Goal: Obtain resource: Download file/media

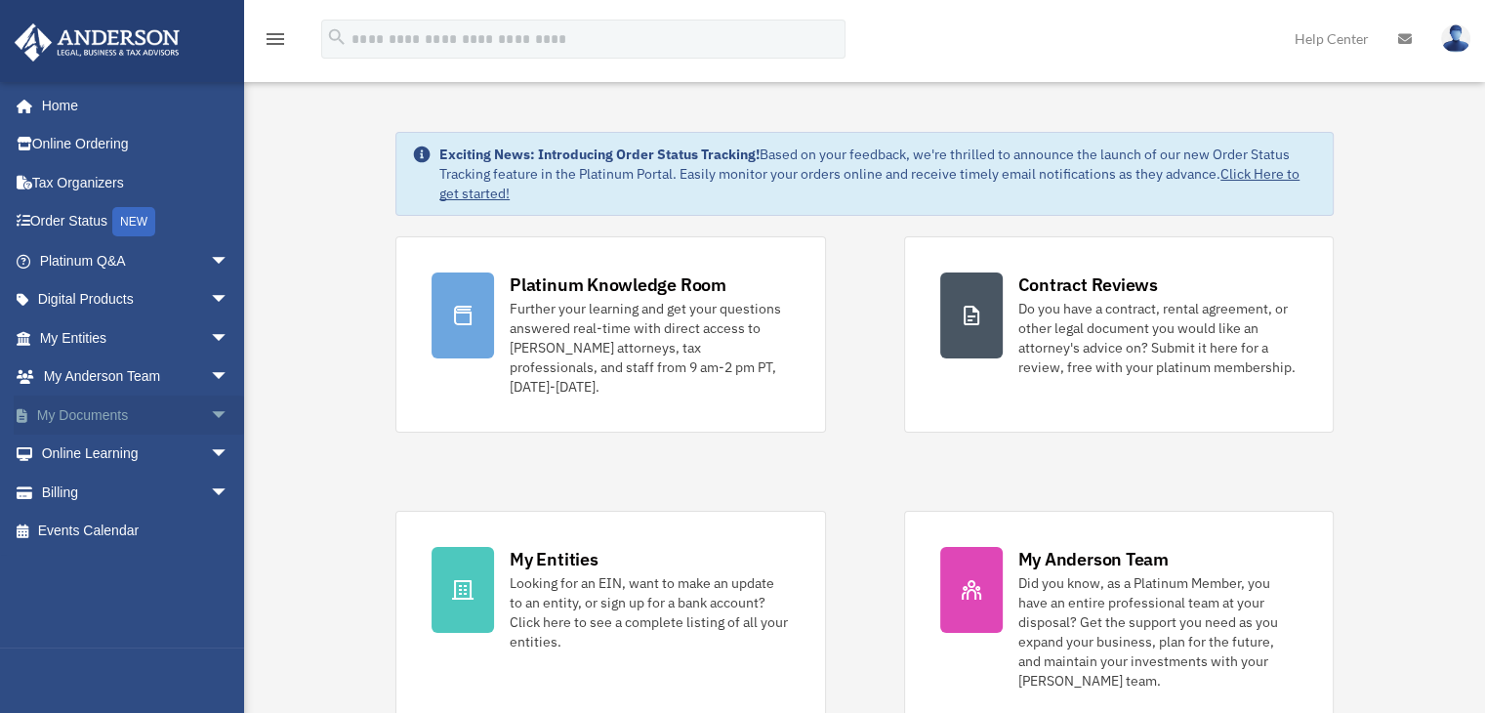
click at [210, 408] on span "arrow_drop_down" at bounding box center [229, 415] width 39 height 40
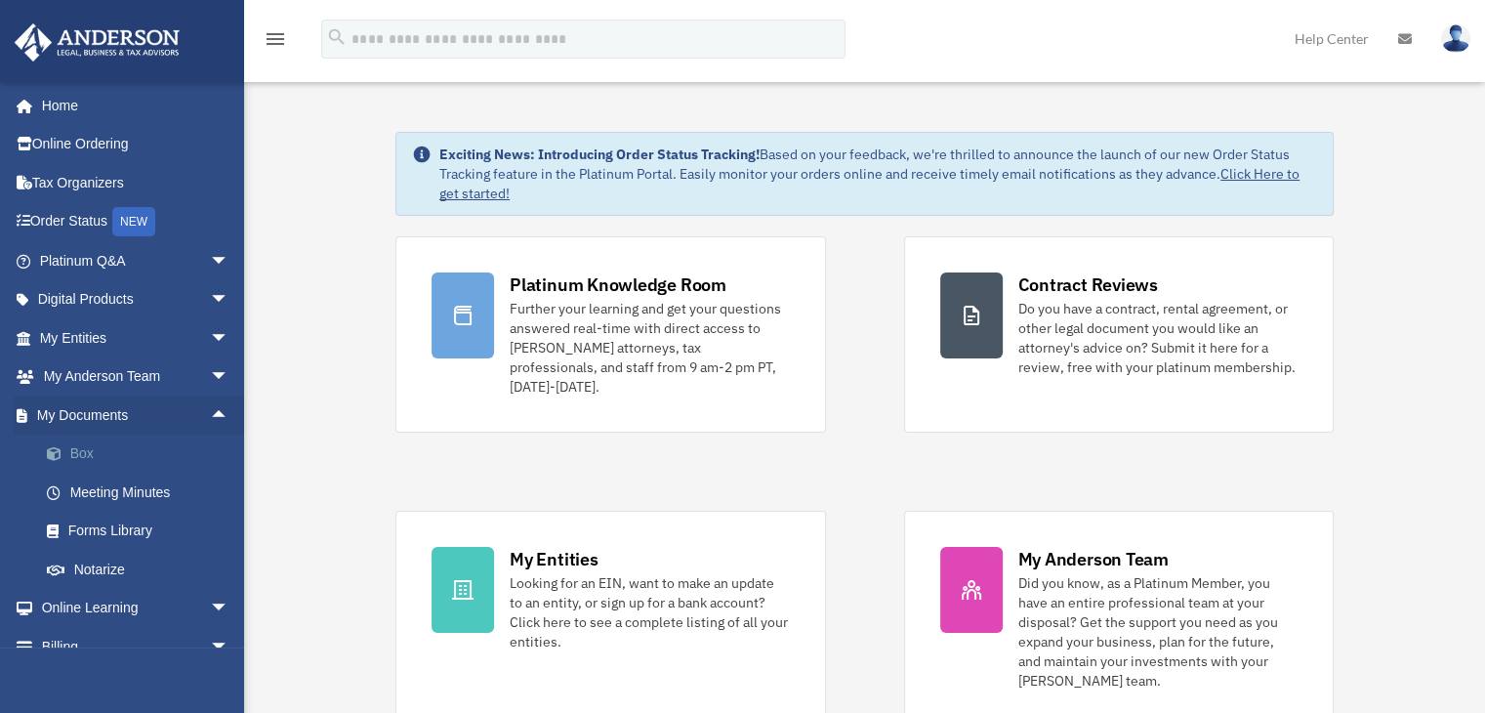
click at [77, 451] on link "Box" at bounding box center [142, 454] width 231 height 39
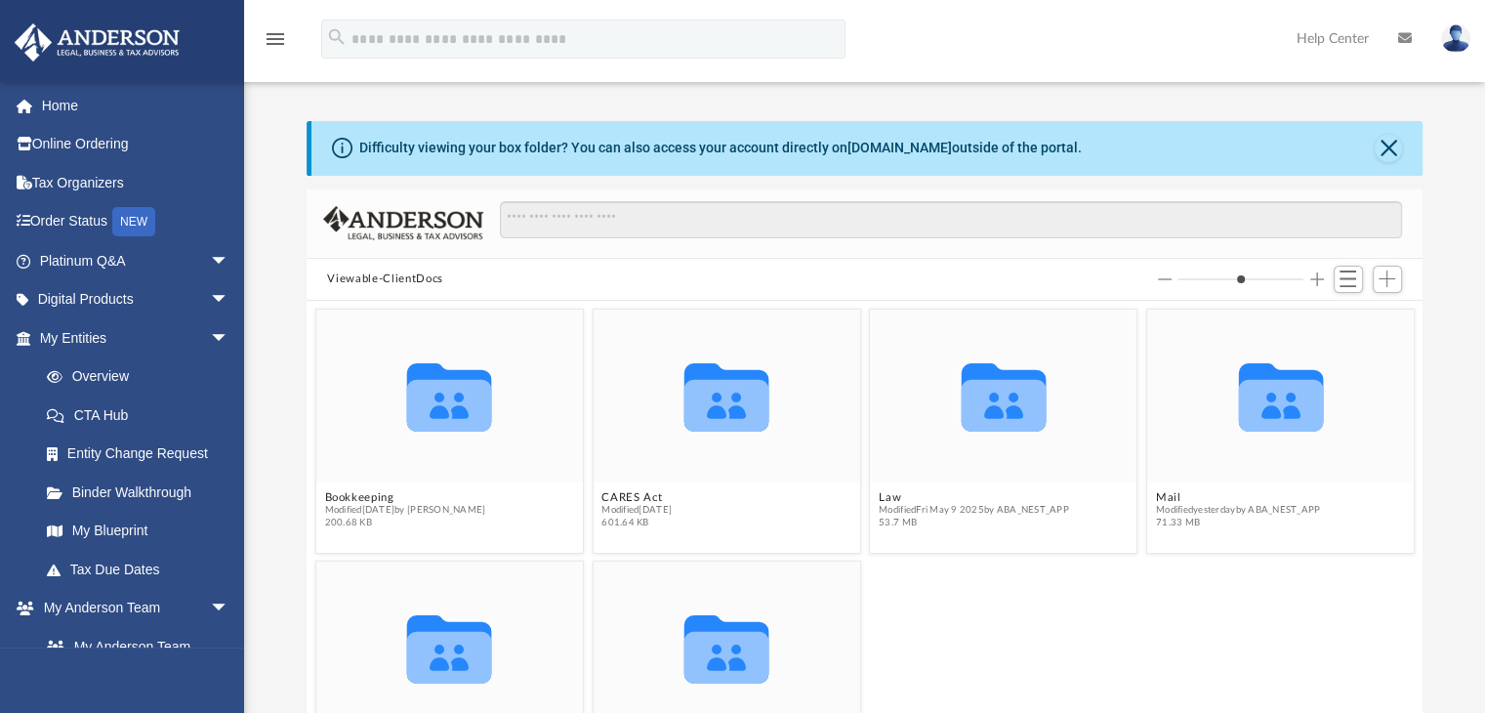
scroll to position [429, 1101]
click at [1161, 493] on button "Mail" at bounding box center [1237, 497] width 164 height 13
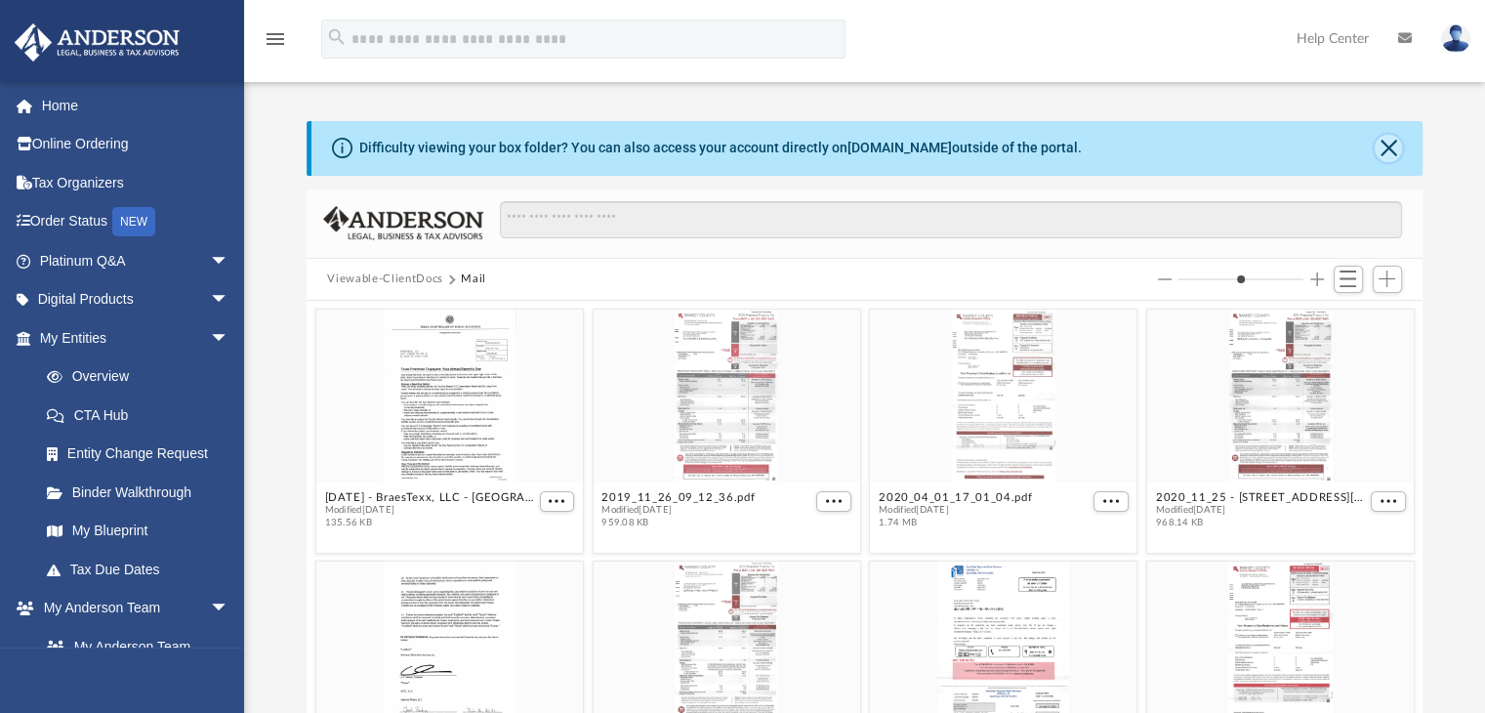
click at [1390, 143] on button "Close" at bounding box center [1388, 148] width 27 height 27
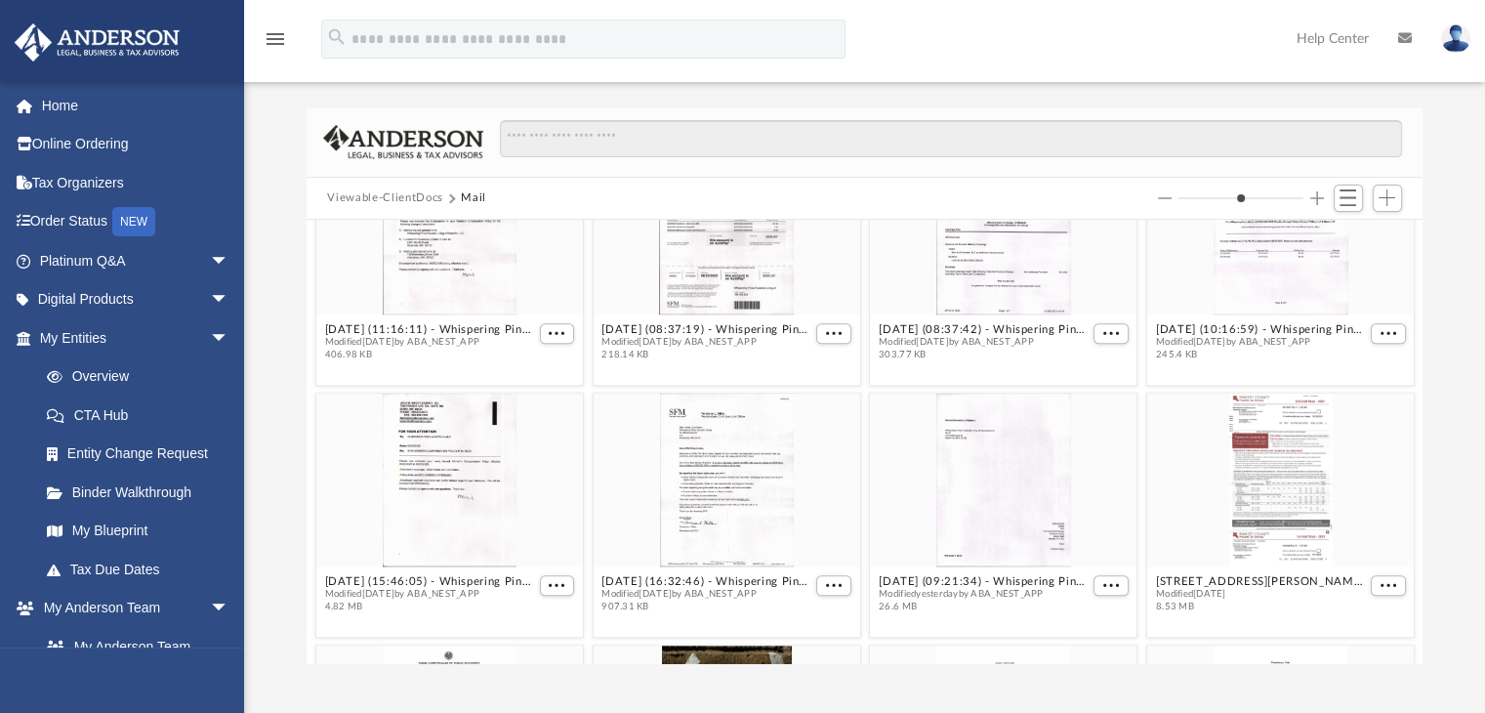
scroll to position [1844, 0]
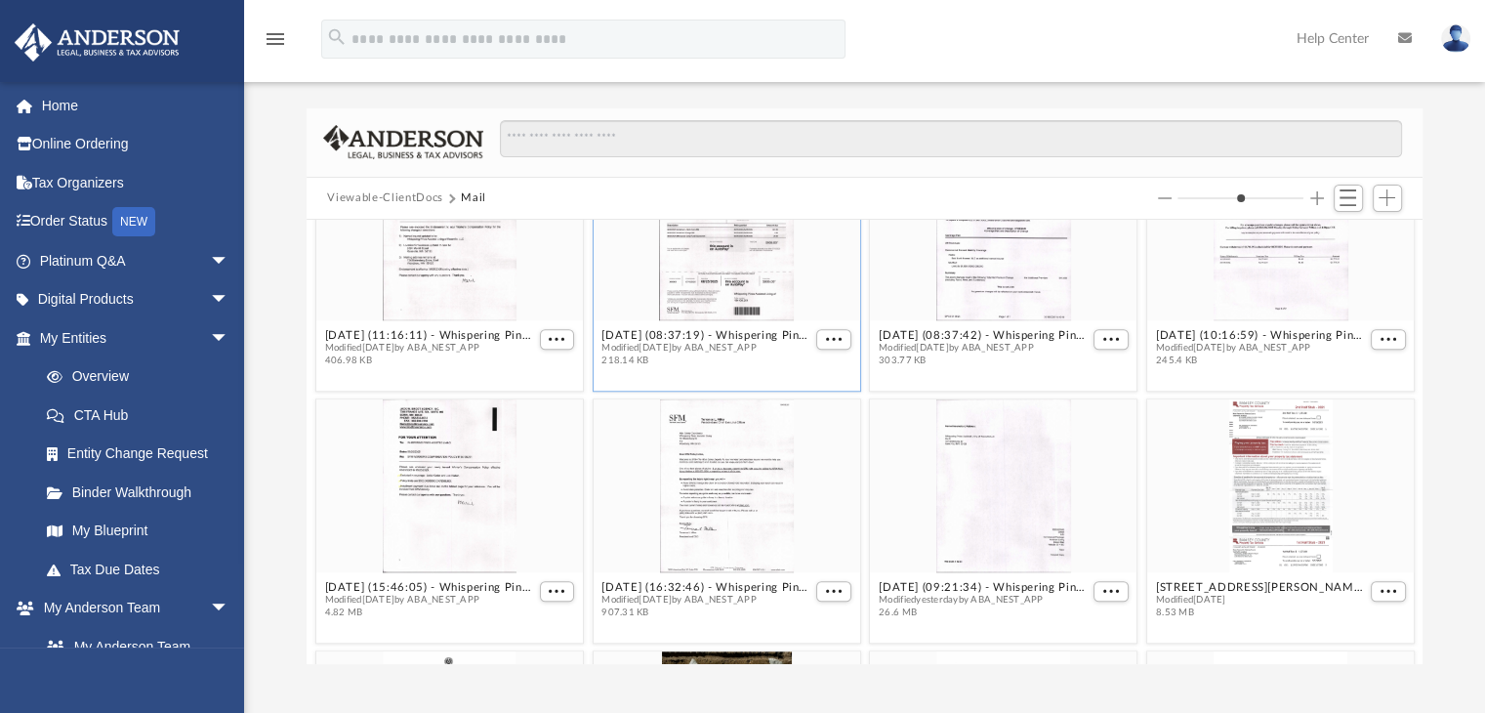
click at [706, 276] on div "grid" at bounding box center [726, 233] width 267 height 173
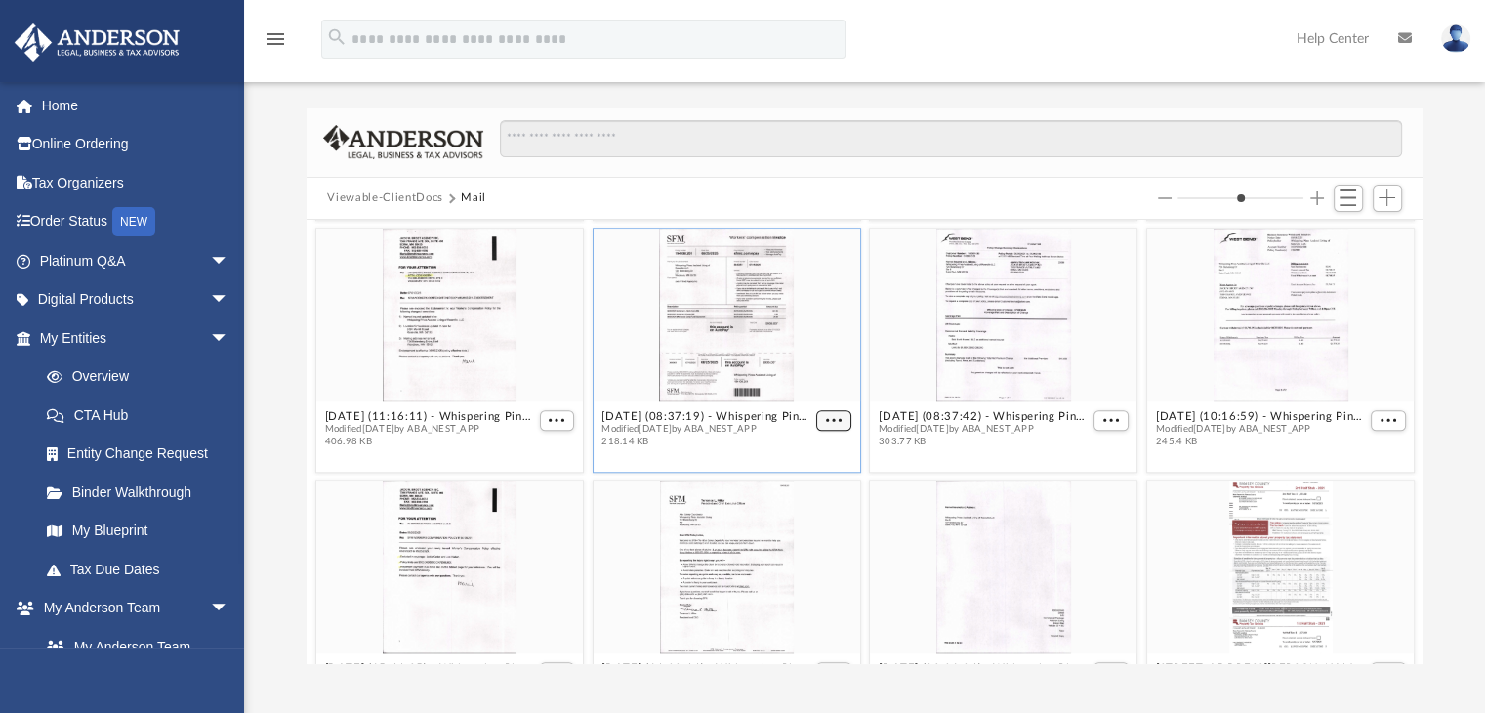
click at [834, 333] on div "2024_02_15_06_40_23.pdf Modified [DATE] by [PERSON_NAME] 286.78 KB 2024_03_07_0…" at bounding box center [865, 441] width 1117 height 443
click at [826, 416] on span "More options" at bounding box center [834, 420] width 16 height 10
click at [800, 454] on li "Preview" at bounding box center [803, 453] width 57 height 21
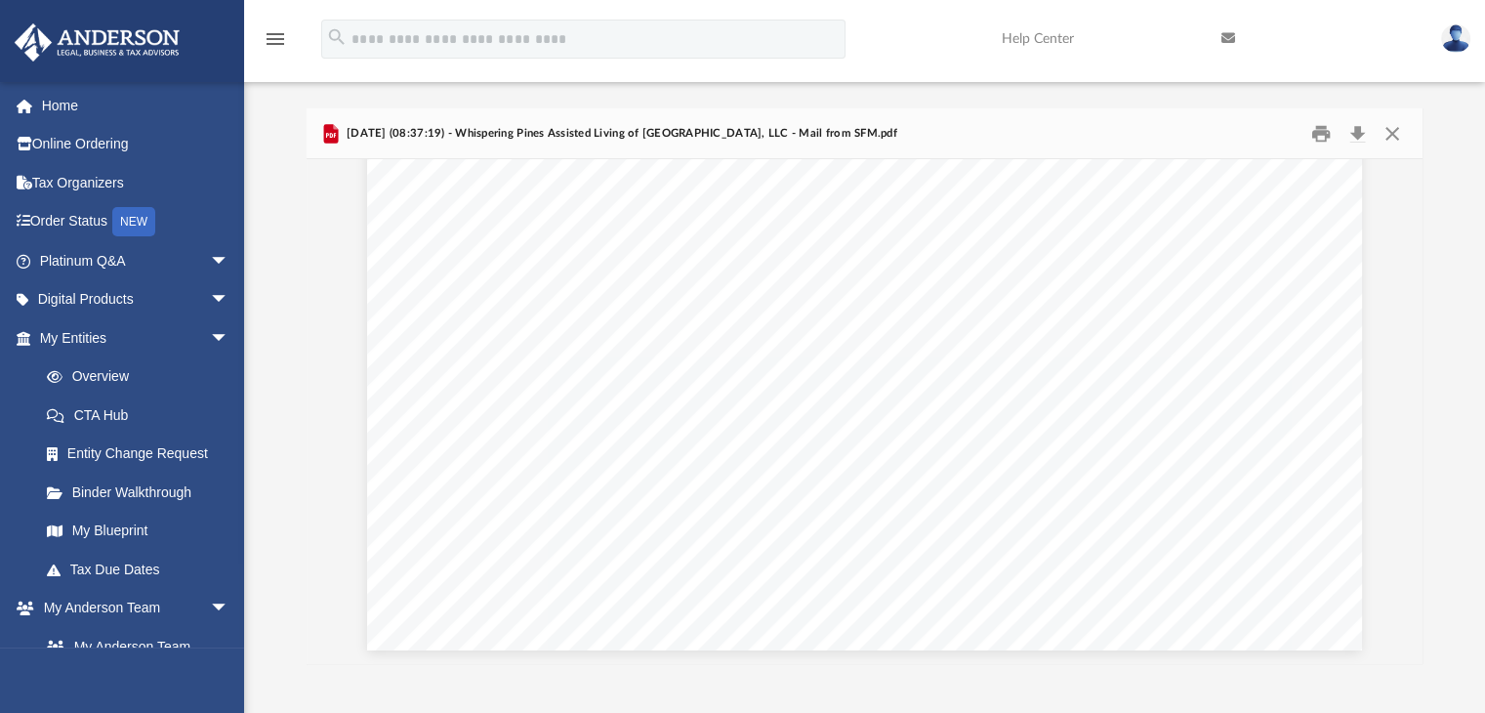
scroll to position [0, 0]
click at [1317, 129] on button "Print" at bounding box center [1321, 133] width 39 height 30
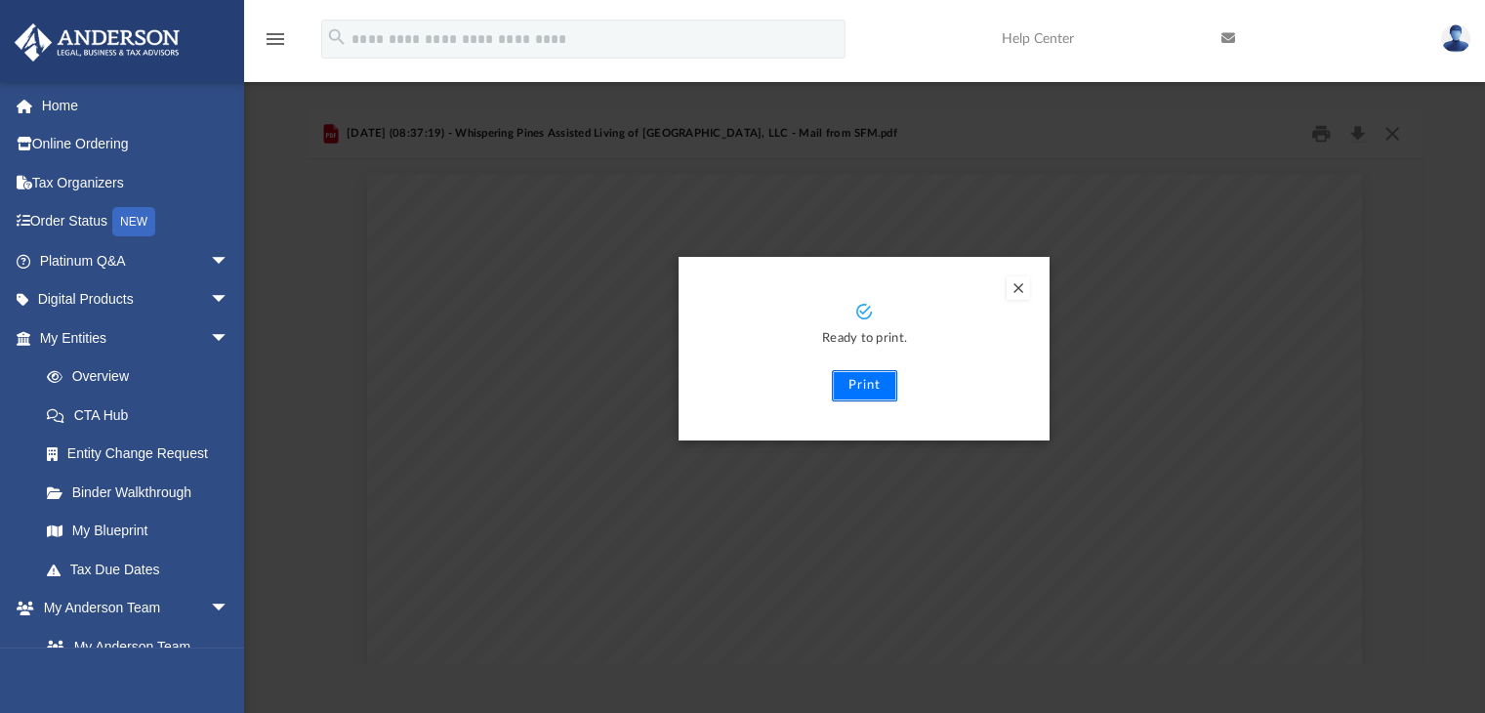
click at [863, 385] on button "Print" at bounding box center [864, 385] width 65 height 31
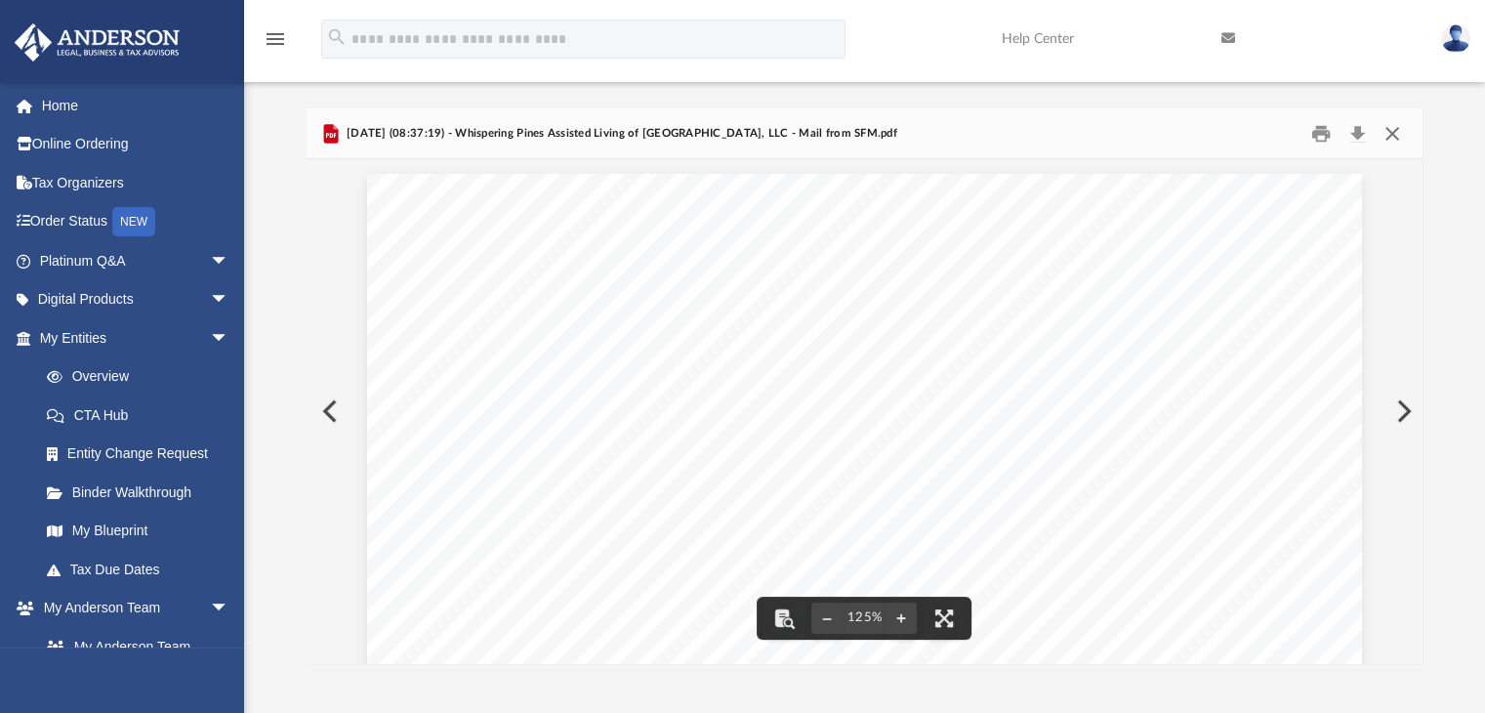
click at [1390, 137] on button "Close" at bounding box center [1392, 133] width 35 height 30
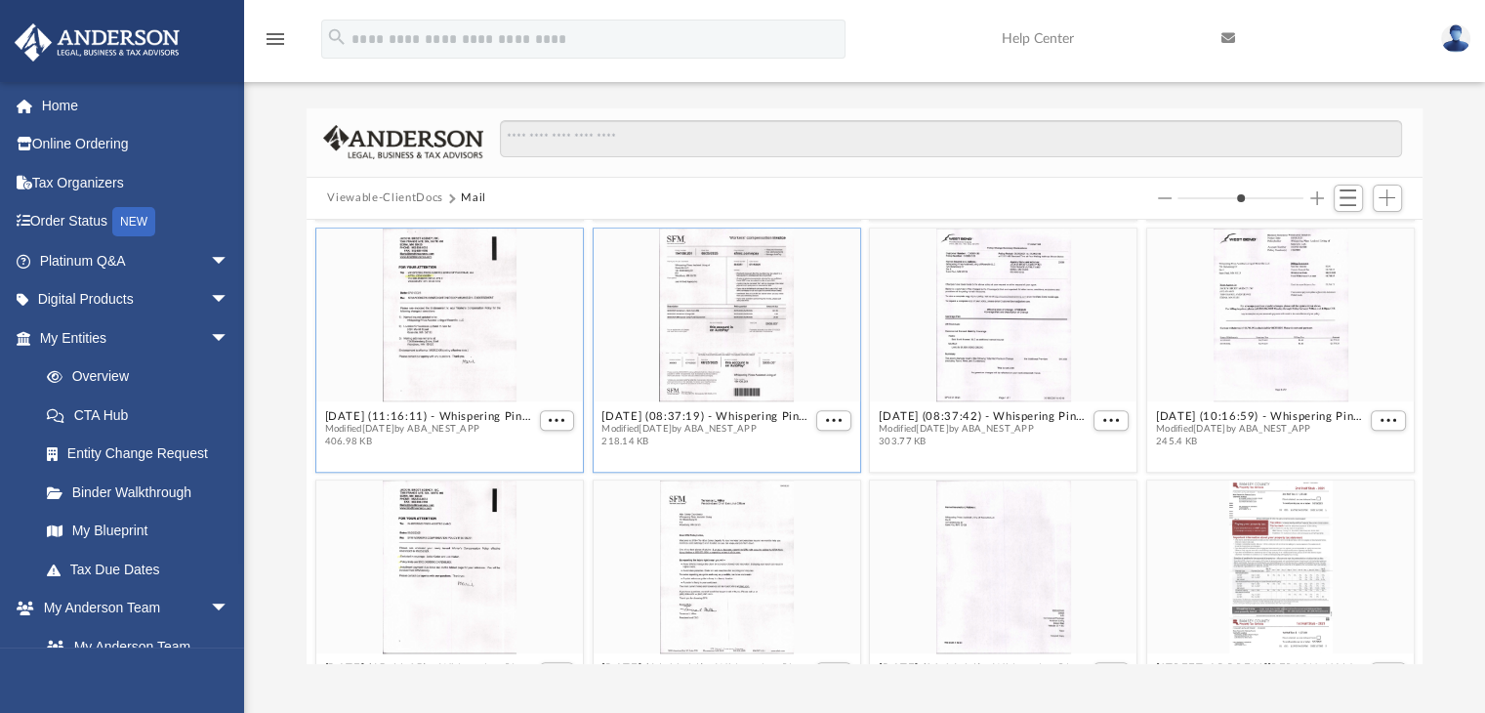
click at [453, 332] on div "grid" at bounding box center [448, 314] width 267 height 173
click at [544, 418] on button "More options" at bounding box center [556, 420] width 35 height 21
click at [535, 451] on li "Preview" at bounding box center [530, 453] width 57 height 21
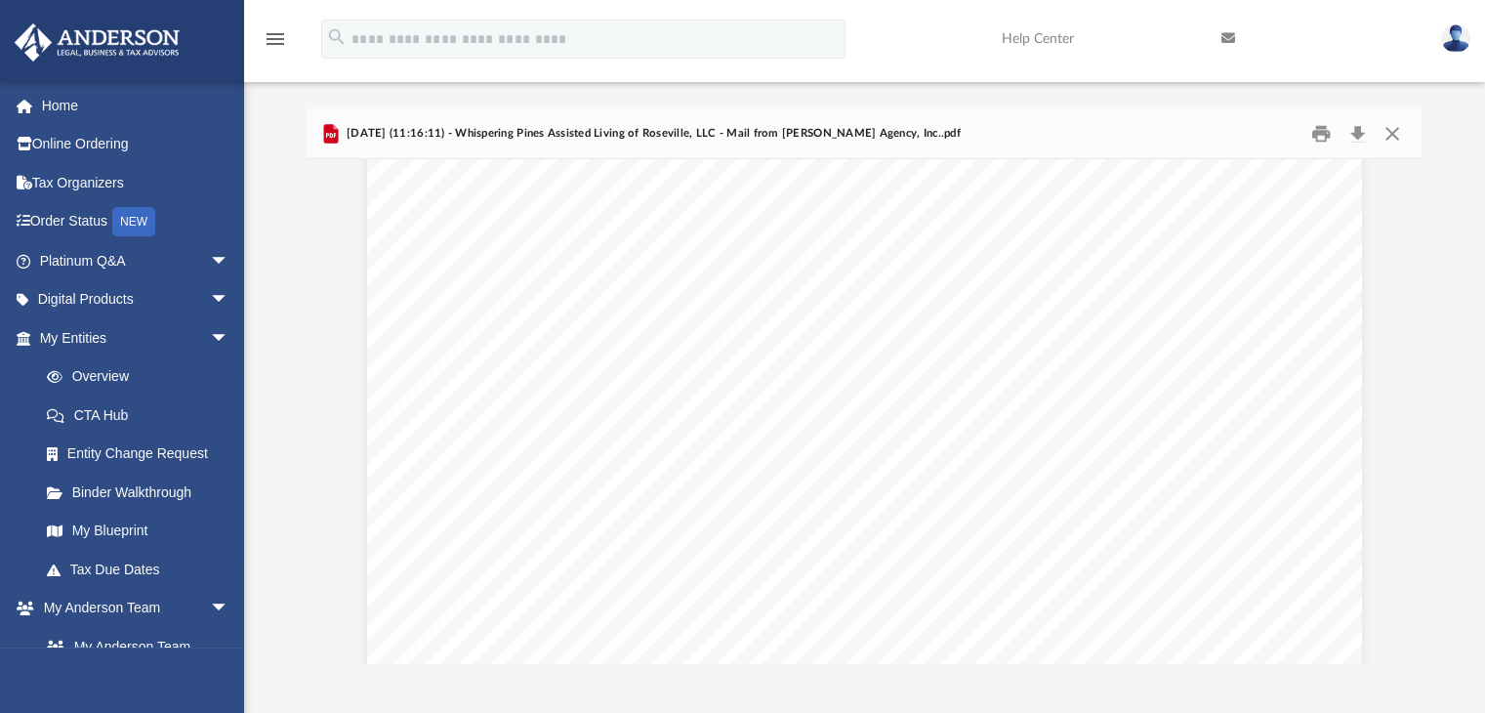
scroll to position [250, 0]
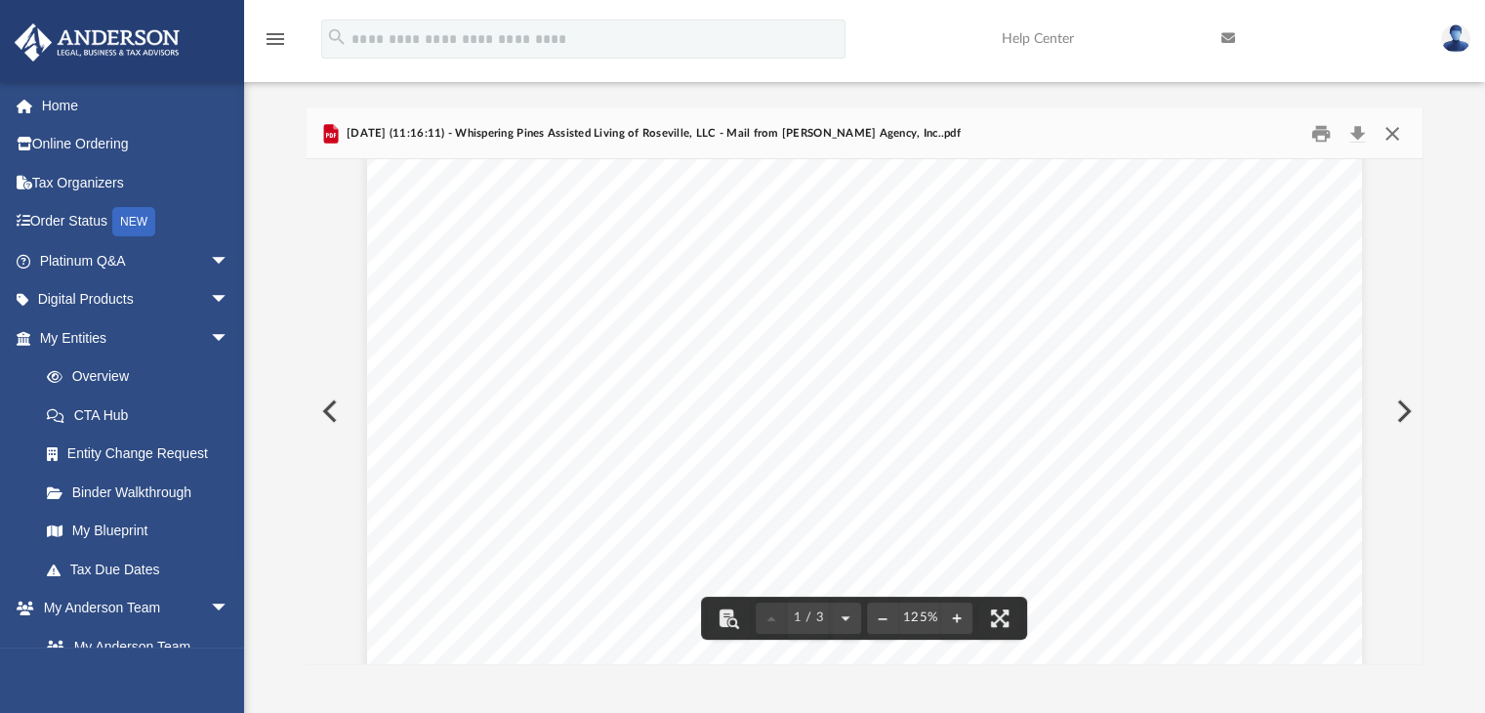
click at [1394, 134] on button "Close" at bounding box center [1392, 133] width 35 height 30
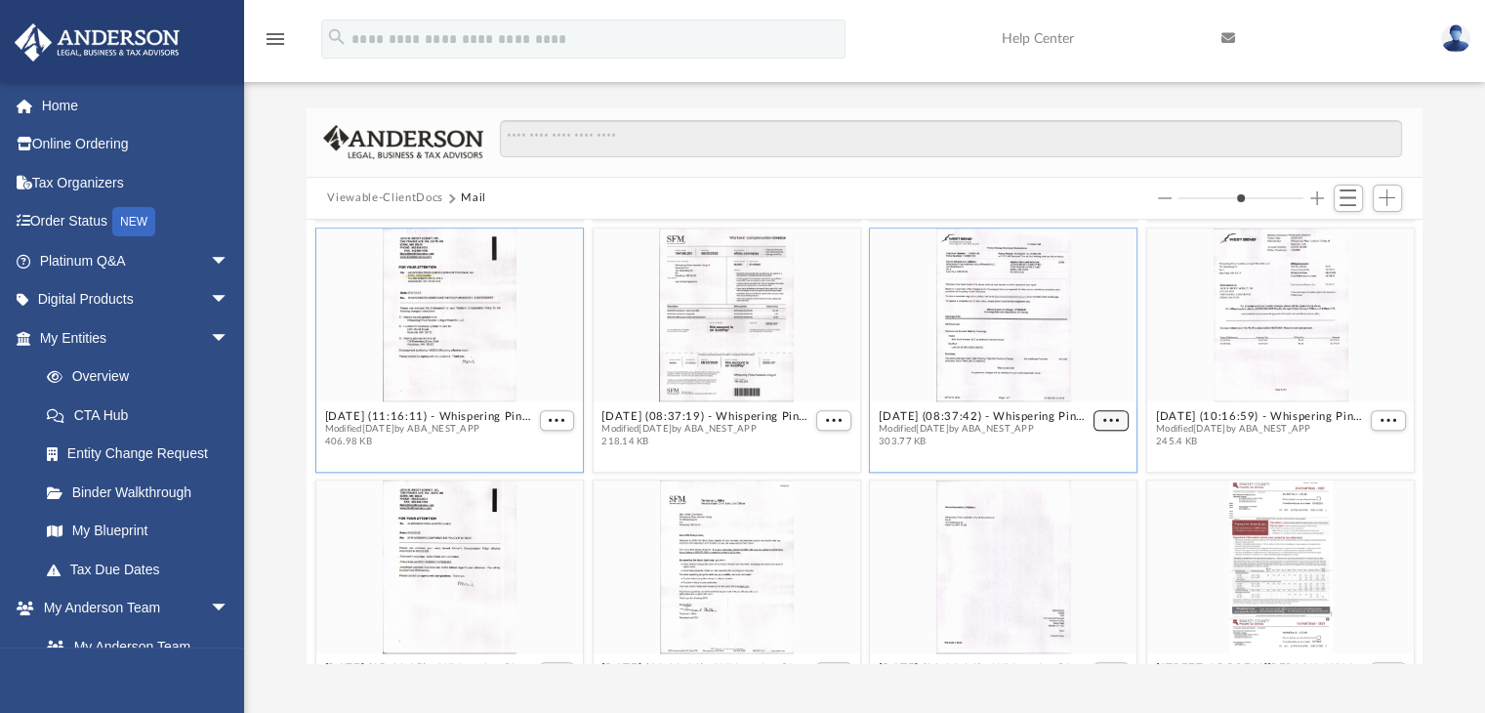
click at [1094, 411] on button "More options" at bounding box center [1111, 420] width 35 height 21
click at [1081, 450] on li "Preview" at bounding box center [1077, 453] width 57 height 21
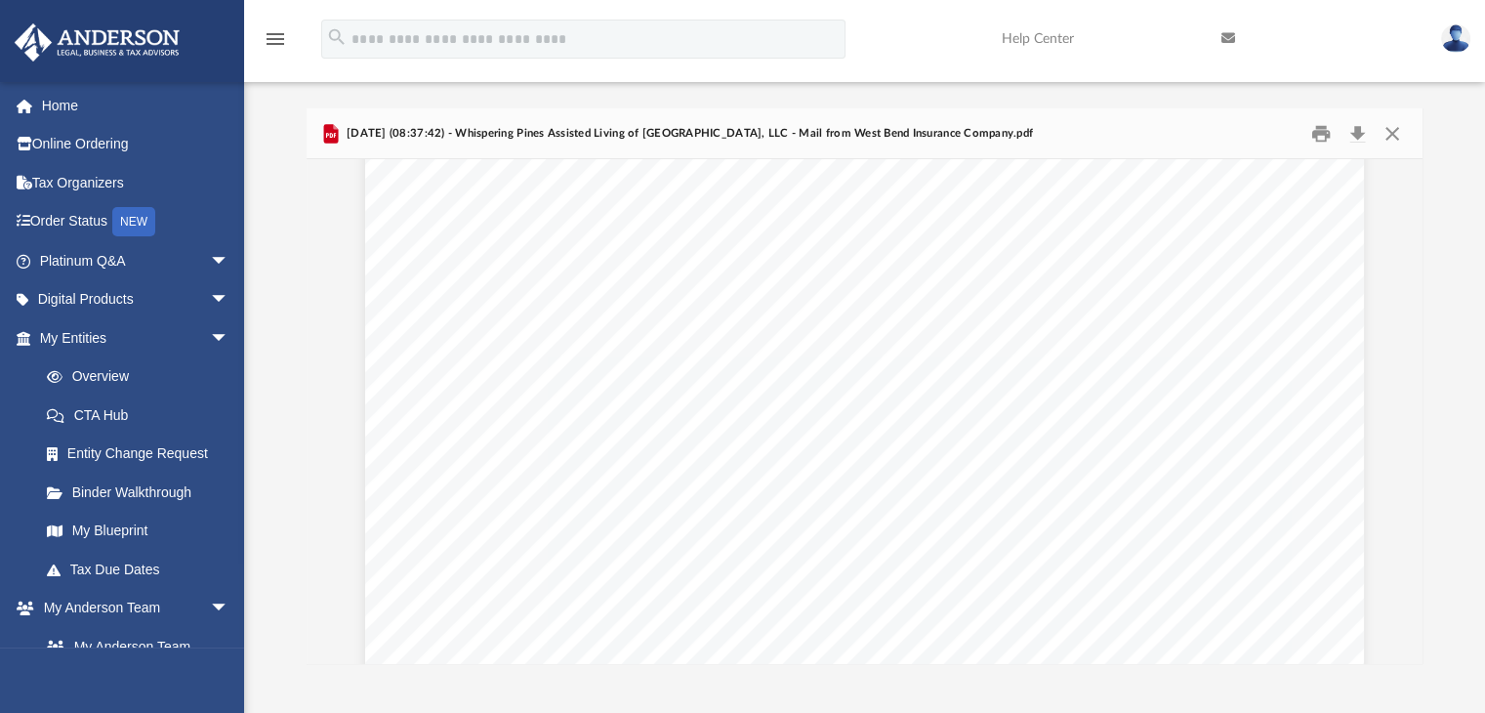
scroll to position [0, 0]
click at [1320, 134] on button "Print" at bounding box center [1321, 133] width 39 height 30
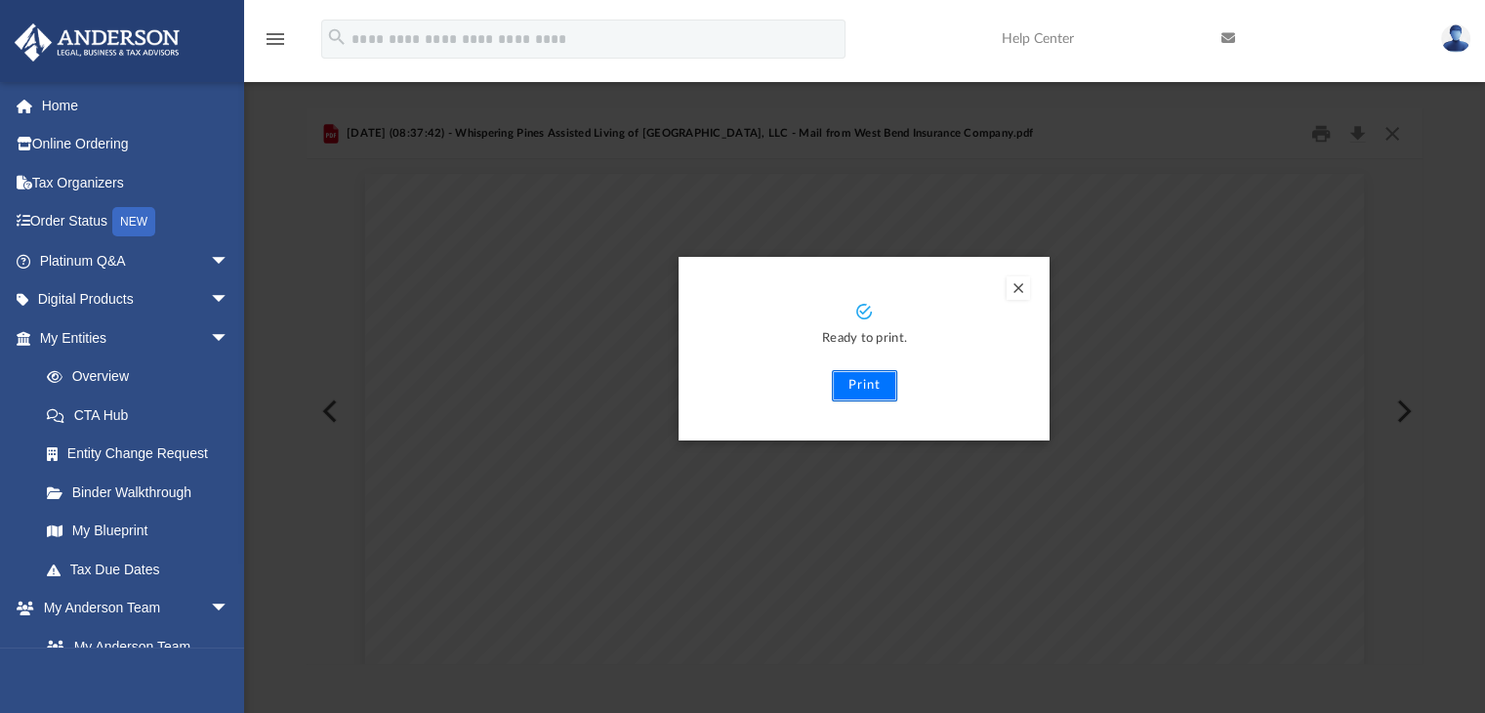
click at [865, 384] on button "Print" at bounding box center [864, 385] width 65 height 31
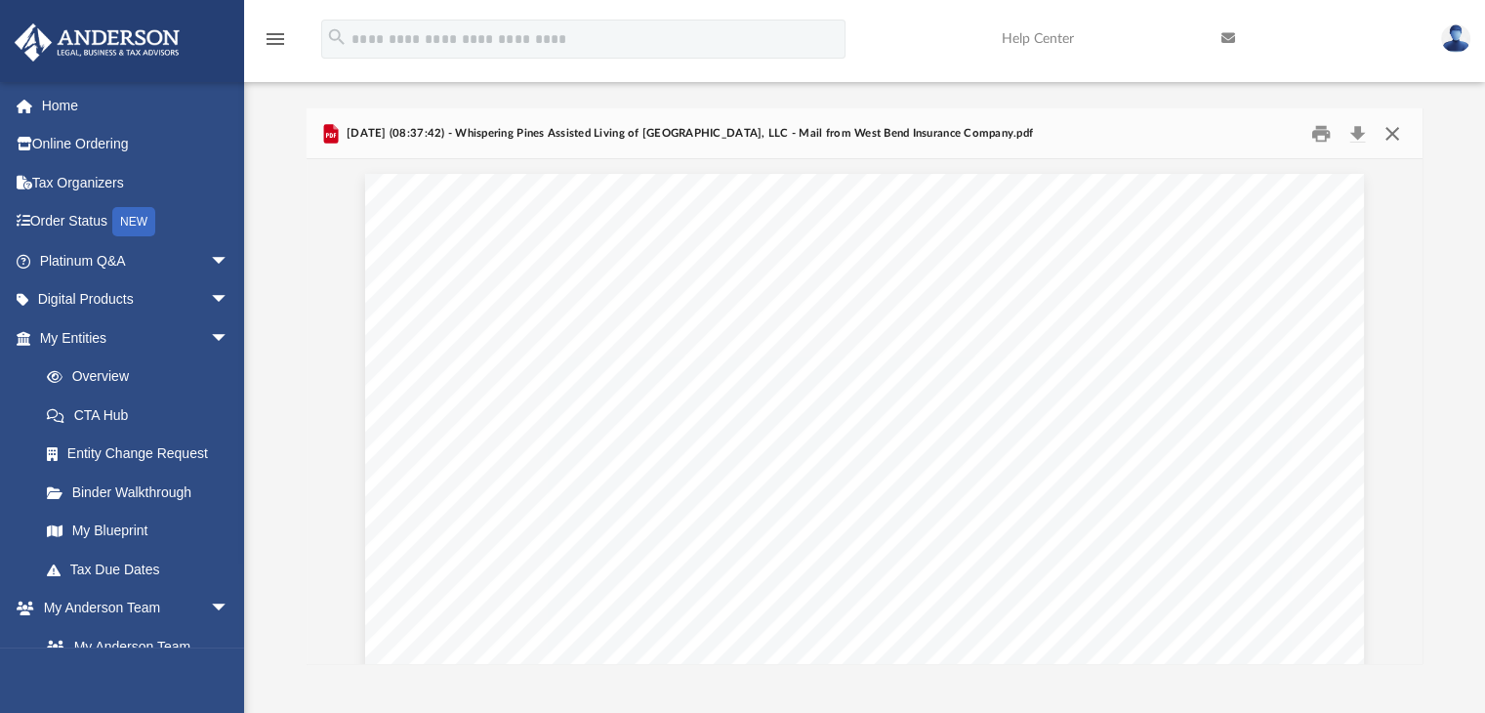
click at [1394, 130] on button "Close" at bounding box center [1392, 133] width 35 height 30
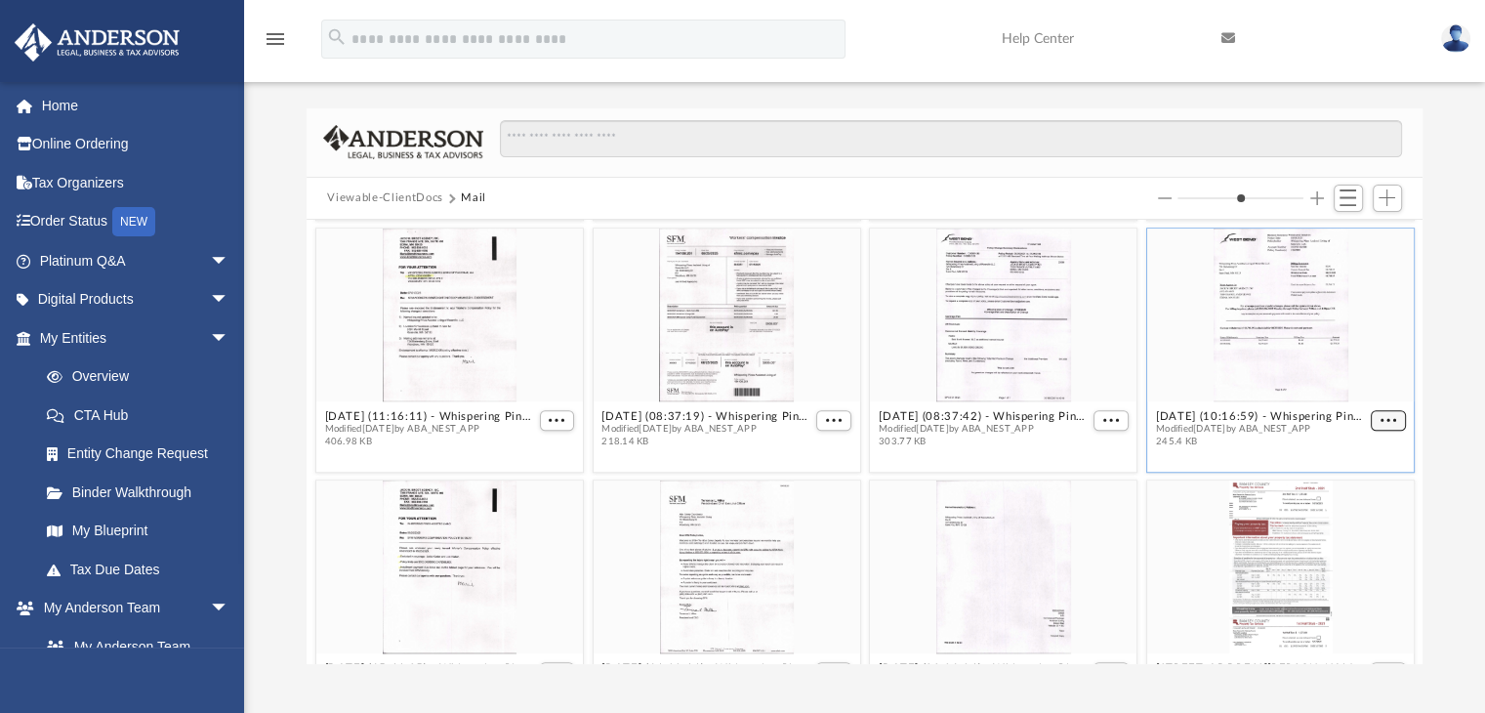
click at [1380, 415] on span "More options" at bounding box center [1388, 420] width 16 height 10
click at [1346, 450] on li "Preview" at bounding box center [1350, 453] width 57 height 21
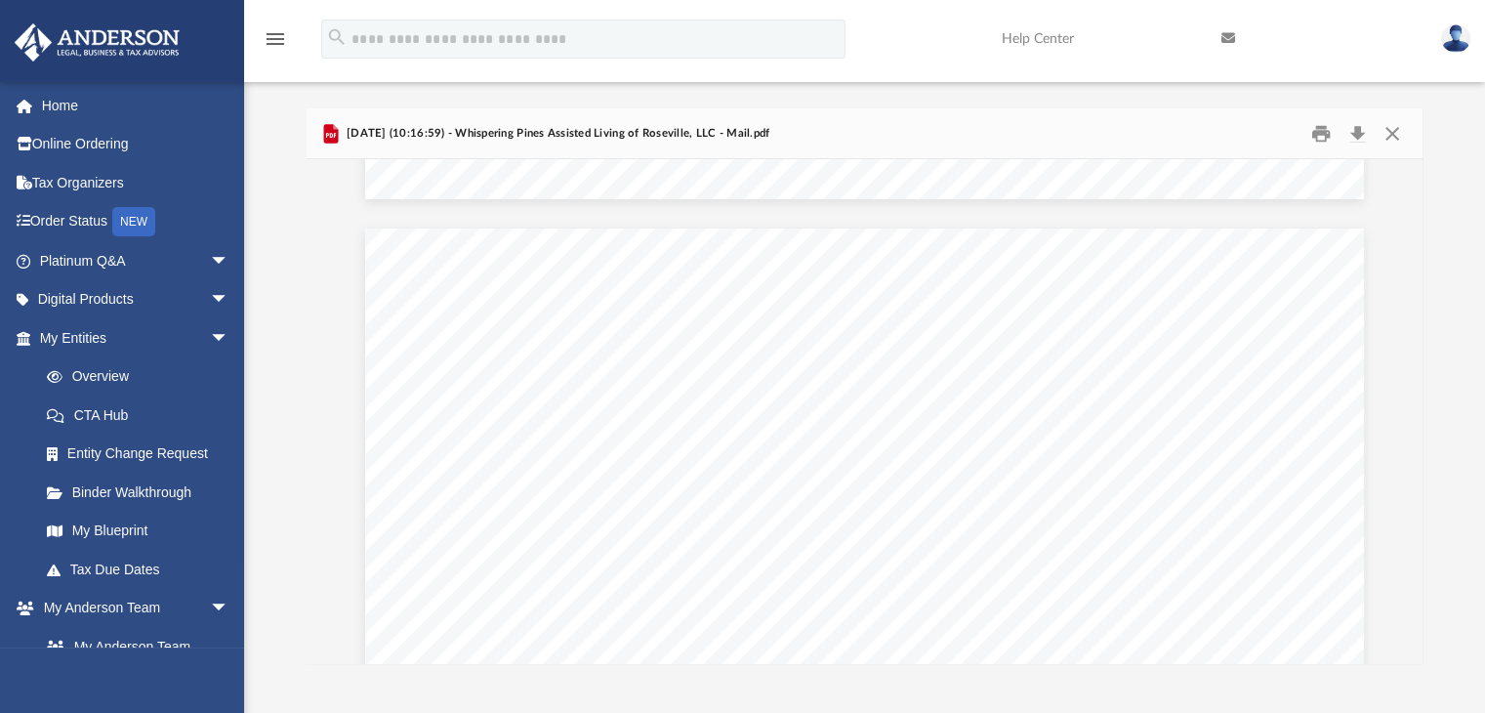
scroll to position [838, 0]
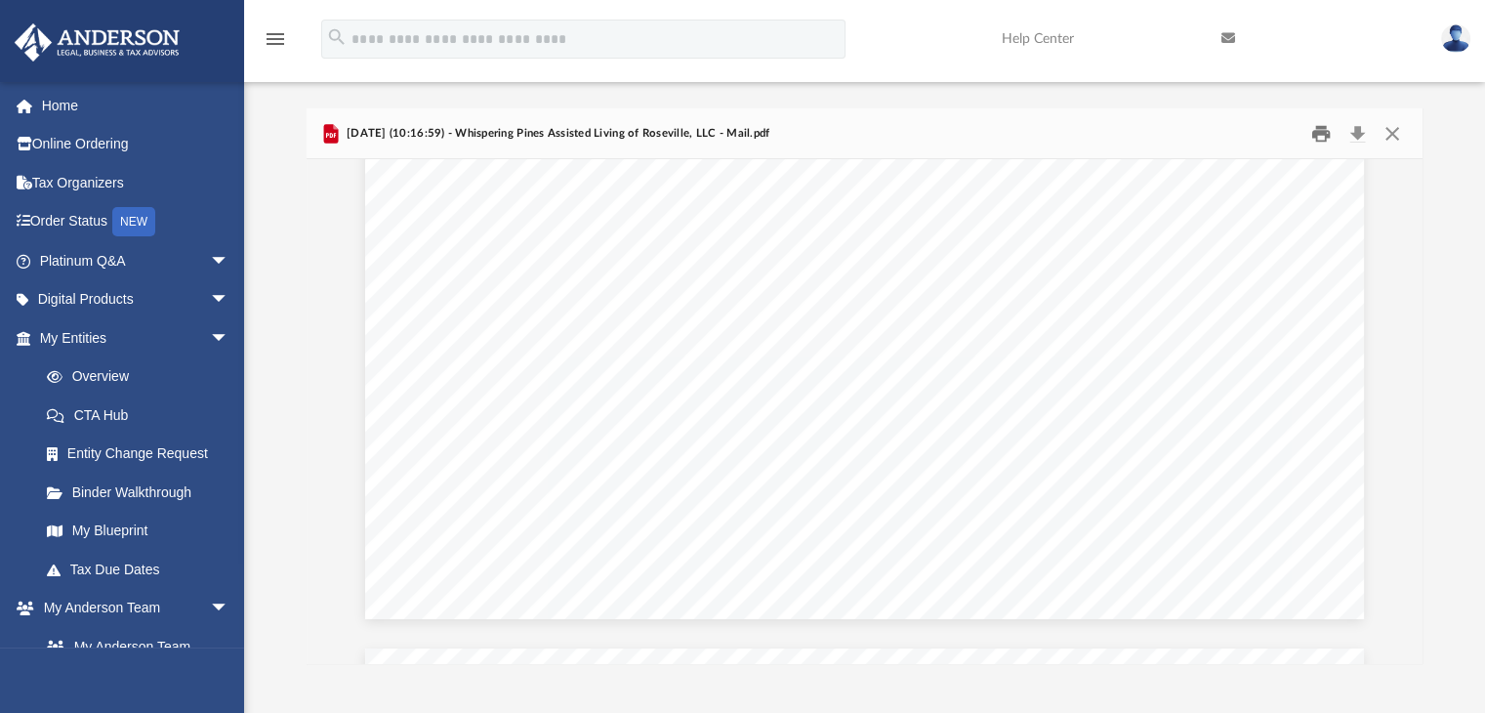
click at [1315, 138] on button "Print" at bounding box center [1321, 133] width 39 height 30
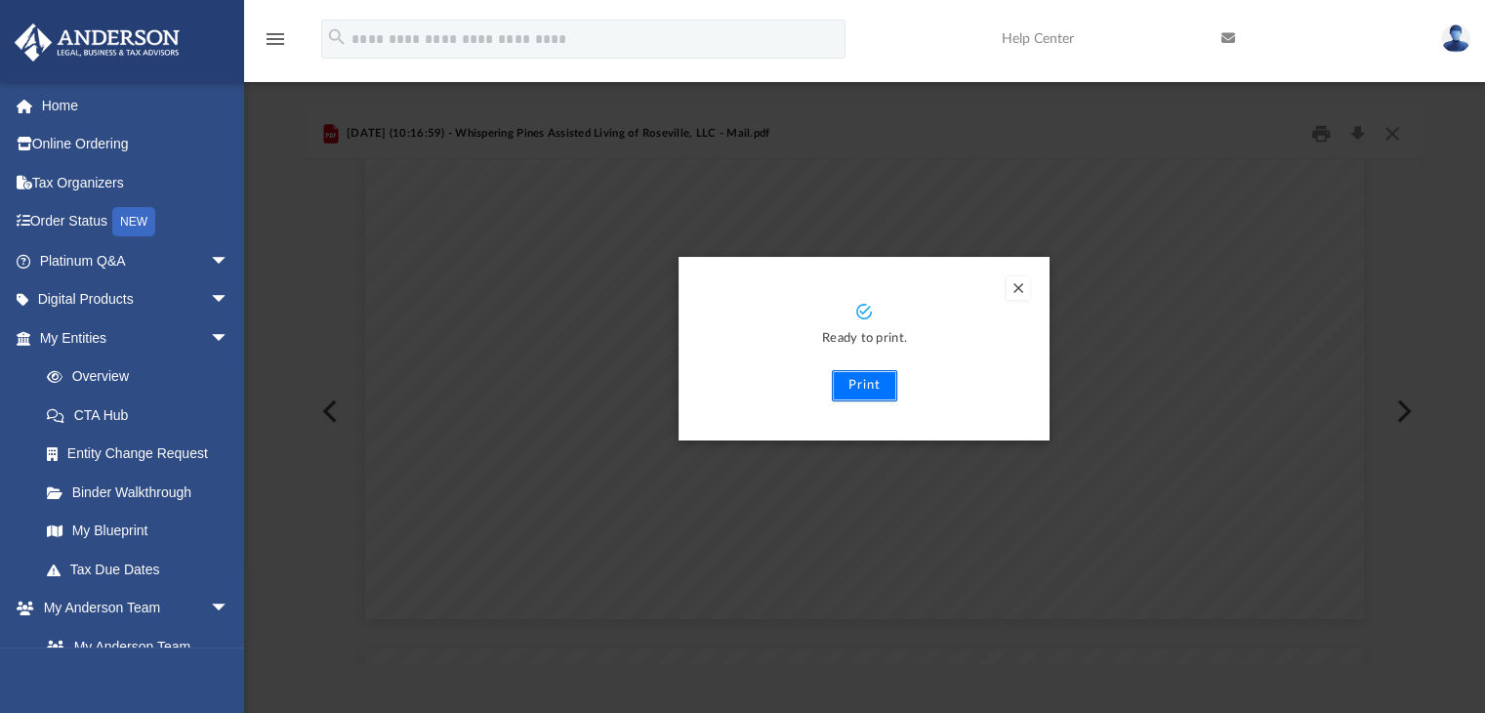
click at [868, 381] on button "Print" at bounding box center [864, 385] width 65 height 31
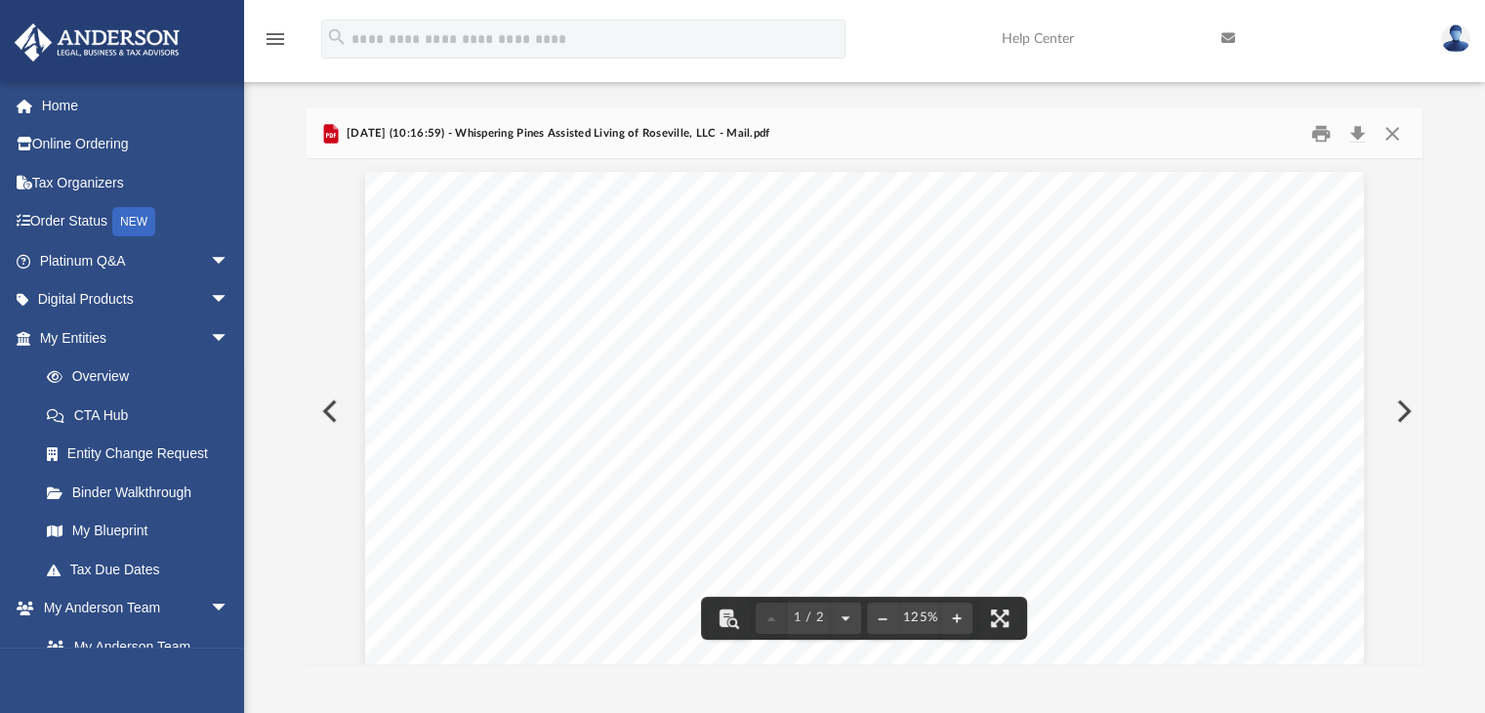
scroll to position [0, 0]
click at [1392, 133] on button "Close" at bounding box center [1392, 133] width 35 height 30
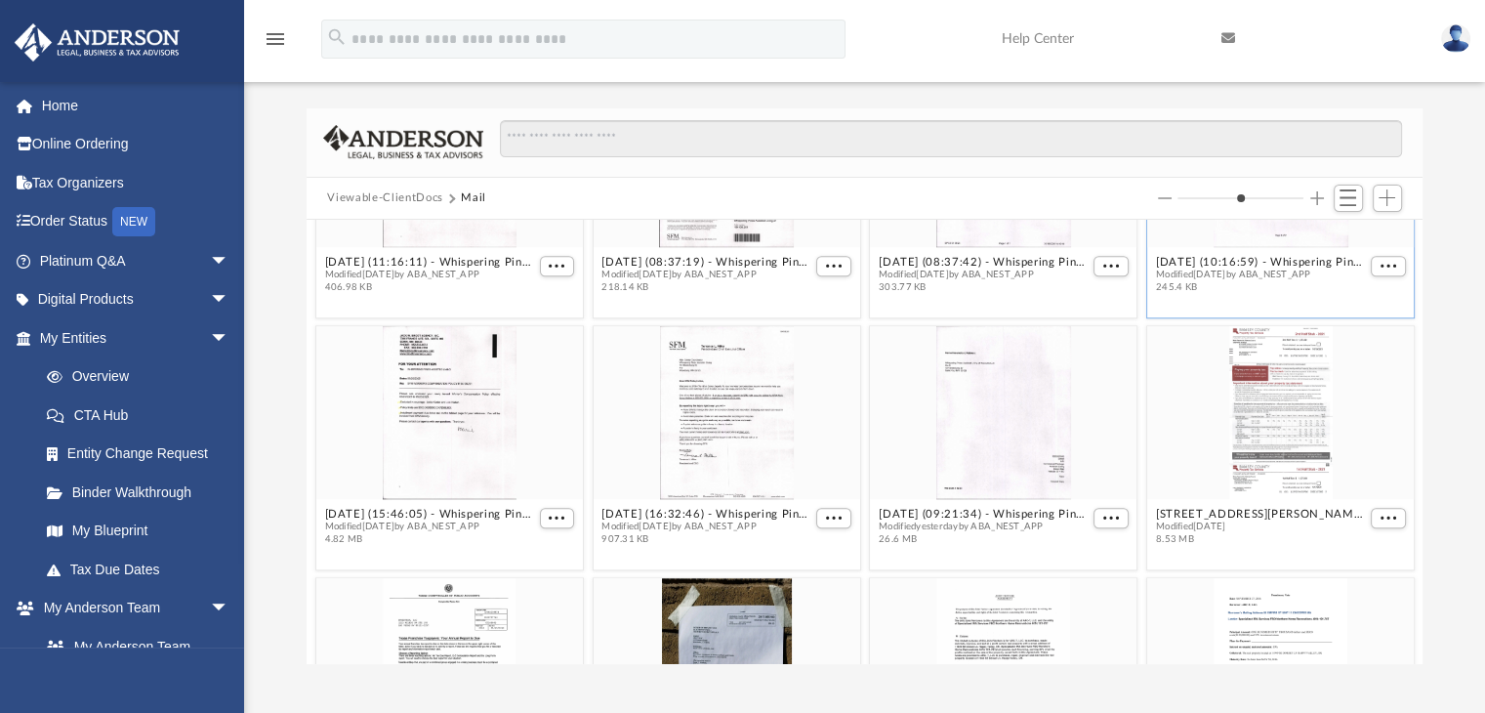
scroll to position [1923, 0]
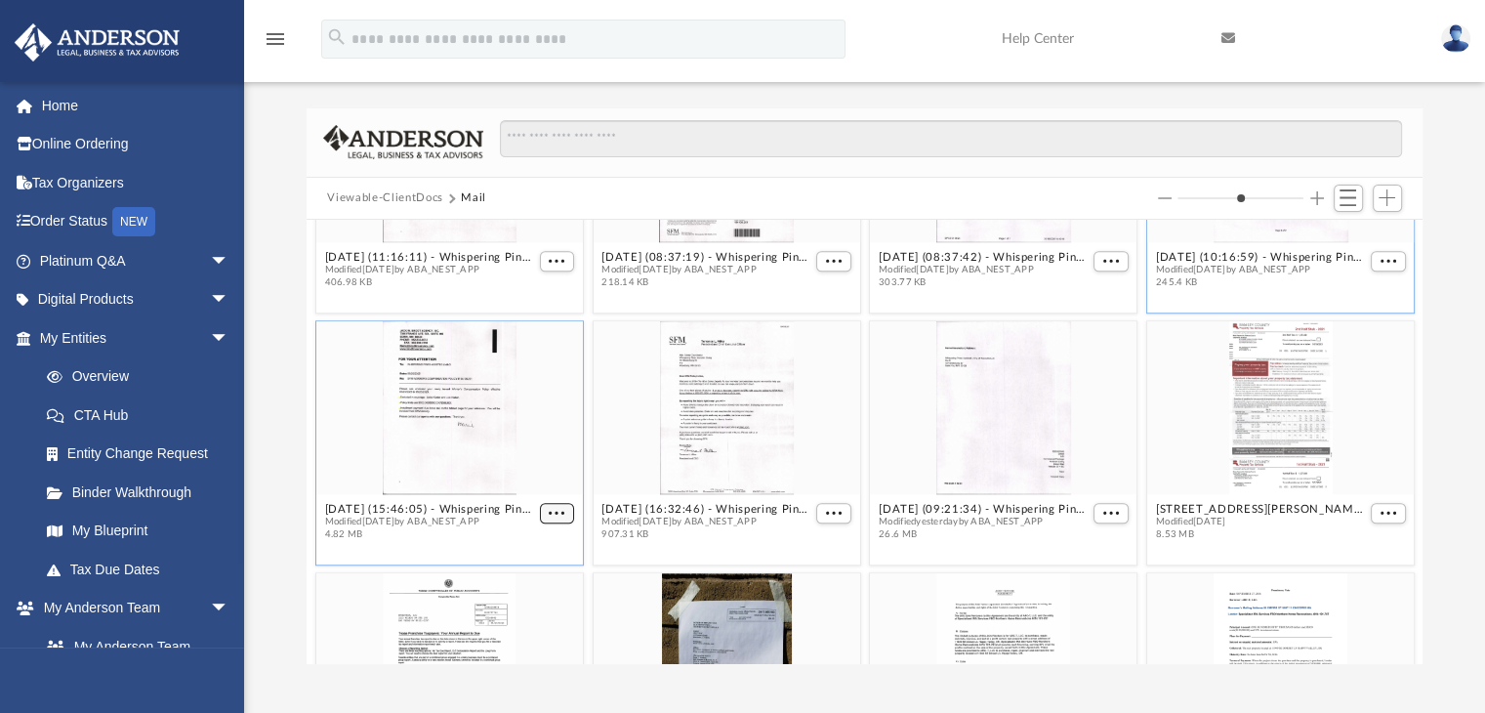
click at [554, 508] on span "More options" at bounding box center [557, 513] width 16 height 10
click at [531, 544] on li "Preview" at bounding box center [530, 546] width 57 height 21
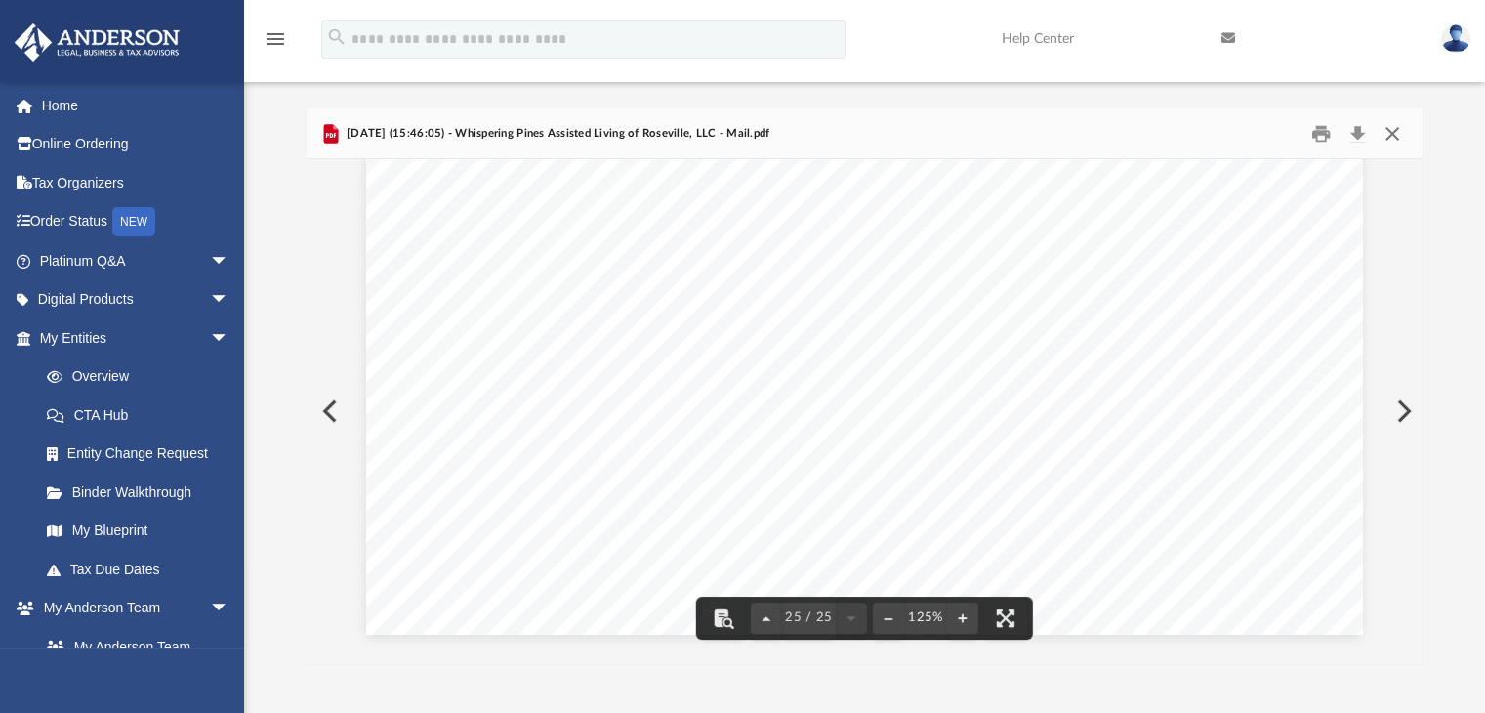
scroll to position [32331, 0]
drag, startPoint x: 1387, startPoint y: 135, endPoint x: 1390, endPoint y: 188, distance: 53.8
click at [1390, 188] on div "[DATE] (15:46:05) - Whispering Pines Assisted Living of Roseville, LLC - Mail.p…" at bounding box center [865, 386] width 1117 height 556
click at [1404, 407] on button "Preview" at bounding box center [1402, 411] width 43 height 55
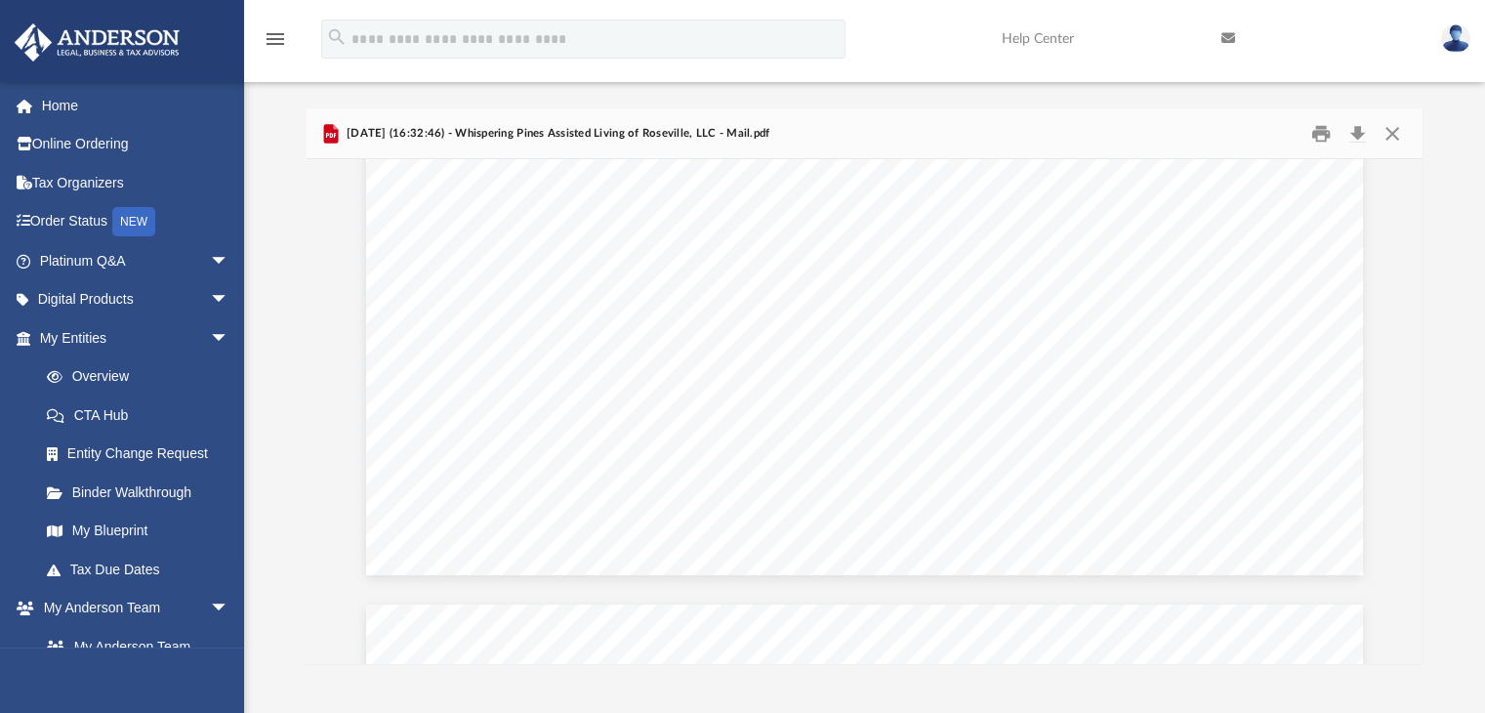
scroll to position [1968, 0]
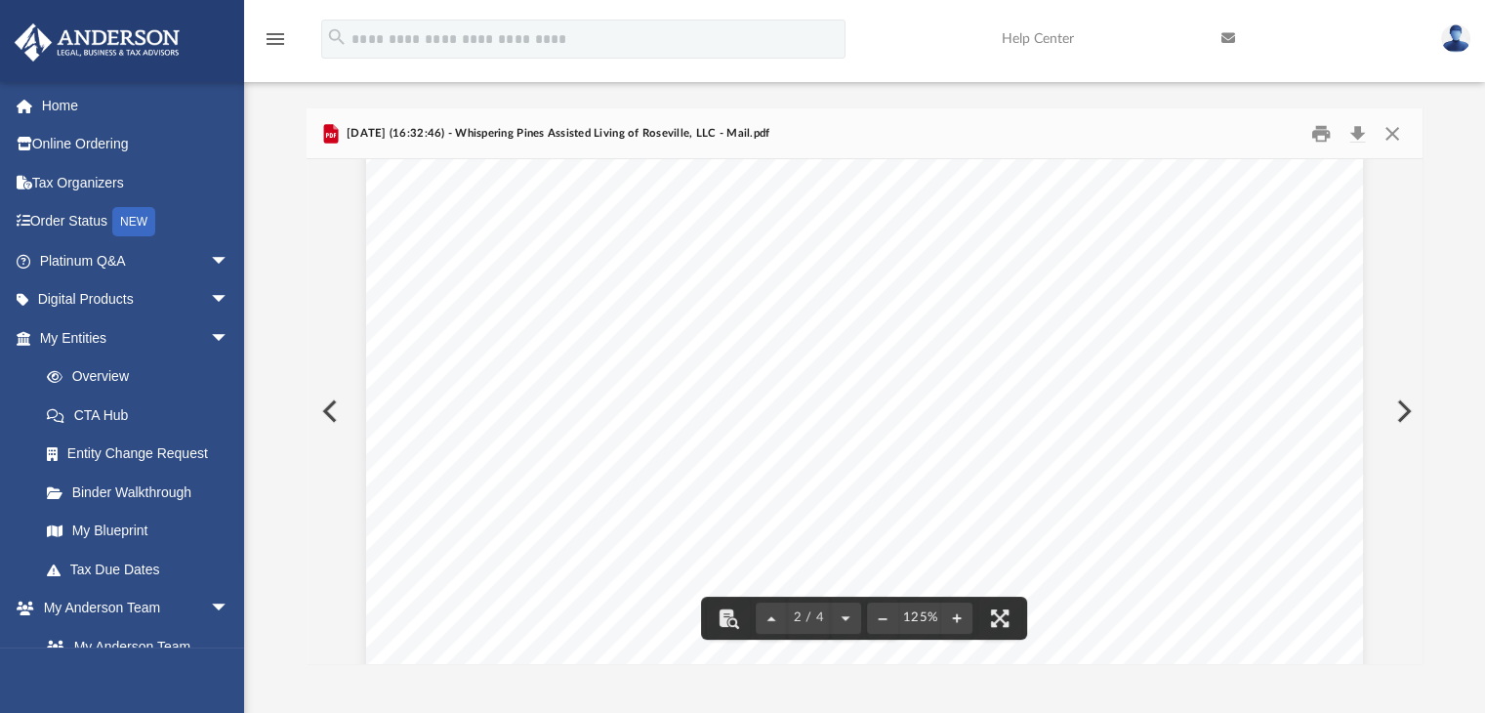
click at [1402, 411] on button "Preview" at bounding box center [1402, 411] width 43 height 55
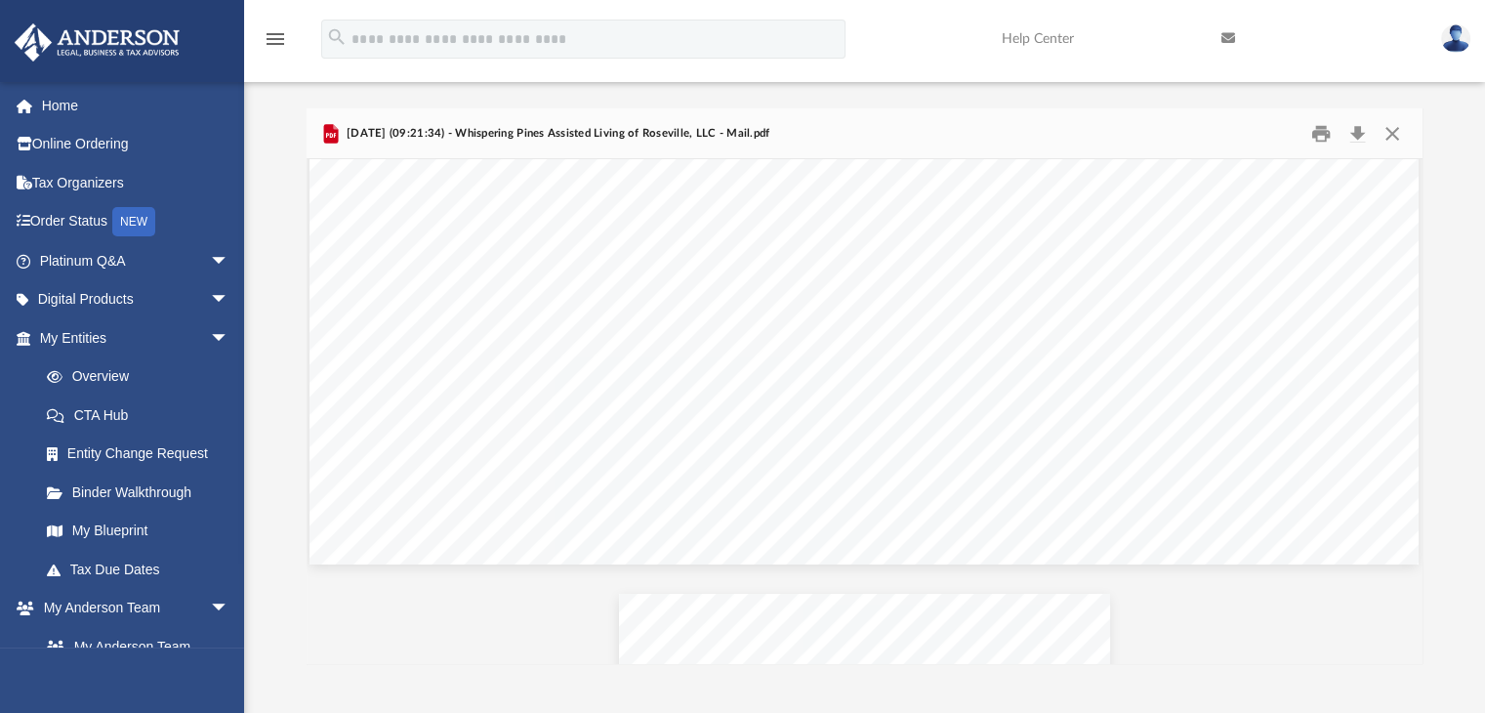
scroll to position [8124, 0]
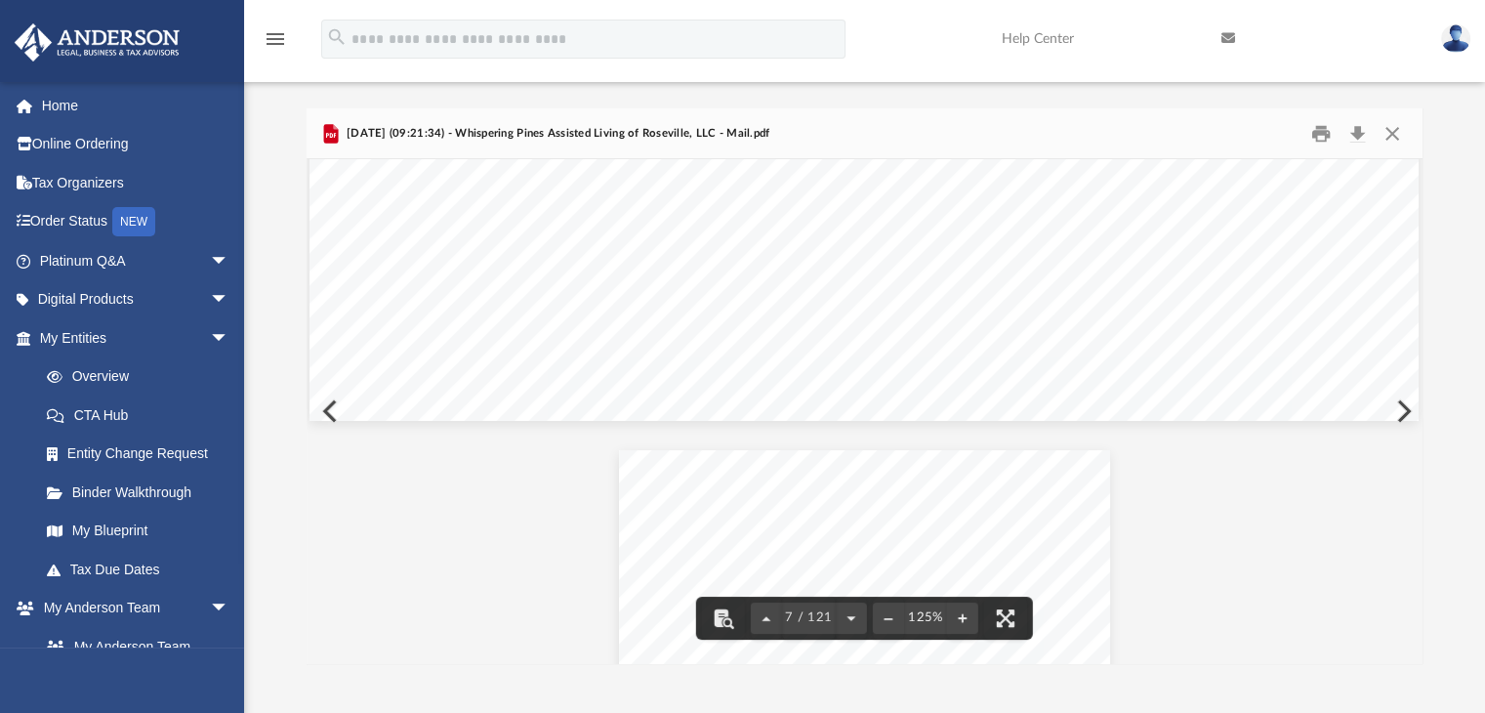
click at [1403, 408] on div "Page 7" at bounding box center [864, 176] width 1109 height 490
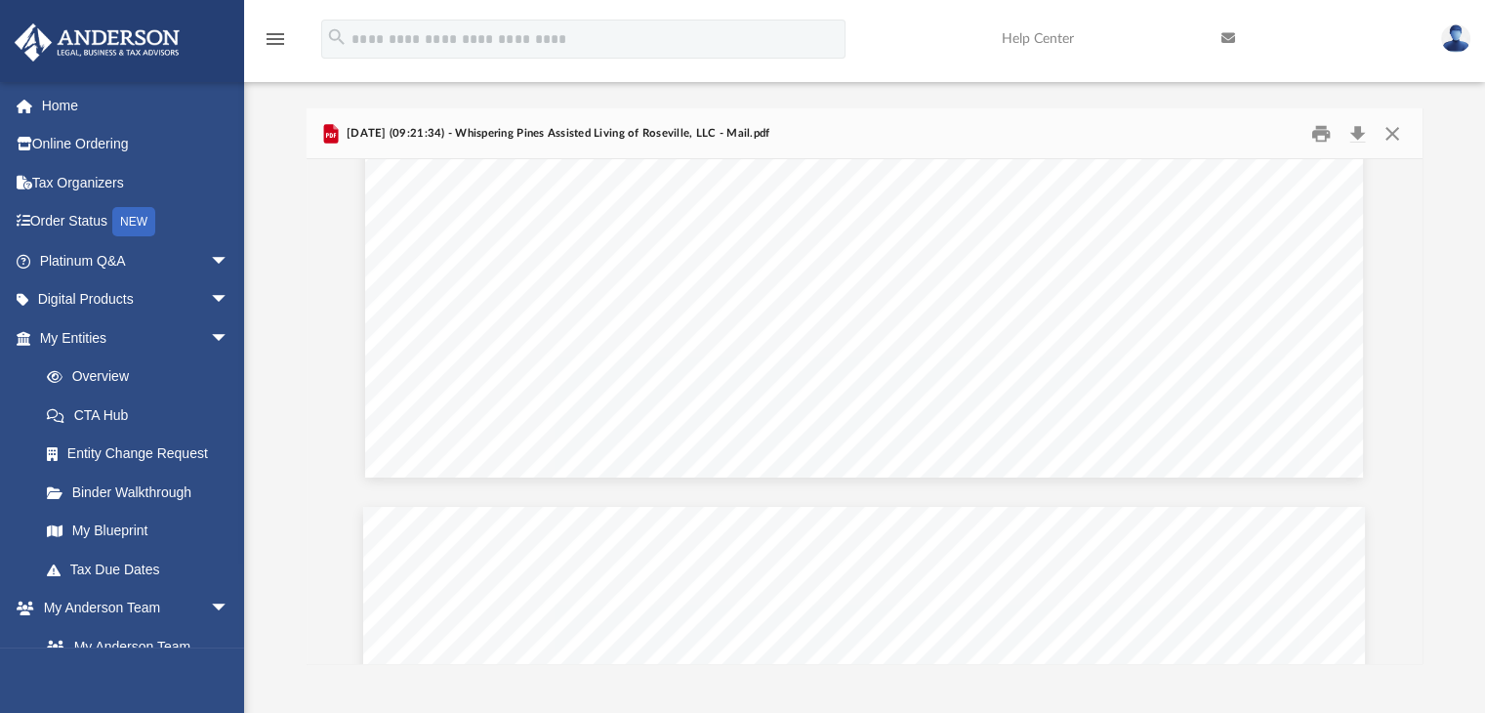
scroll to position [22341, 0]
click at [1403, 408] on button "Preview" at bounding box center [1402, 411] width 43 height 55
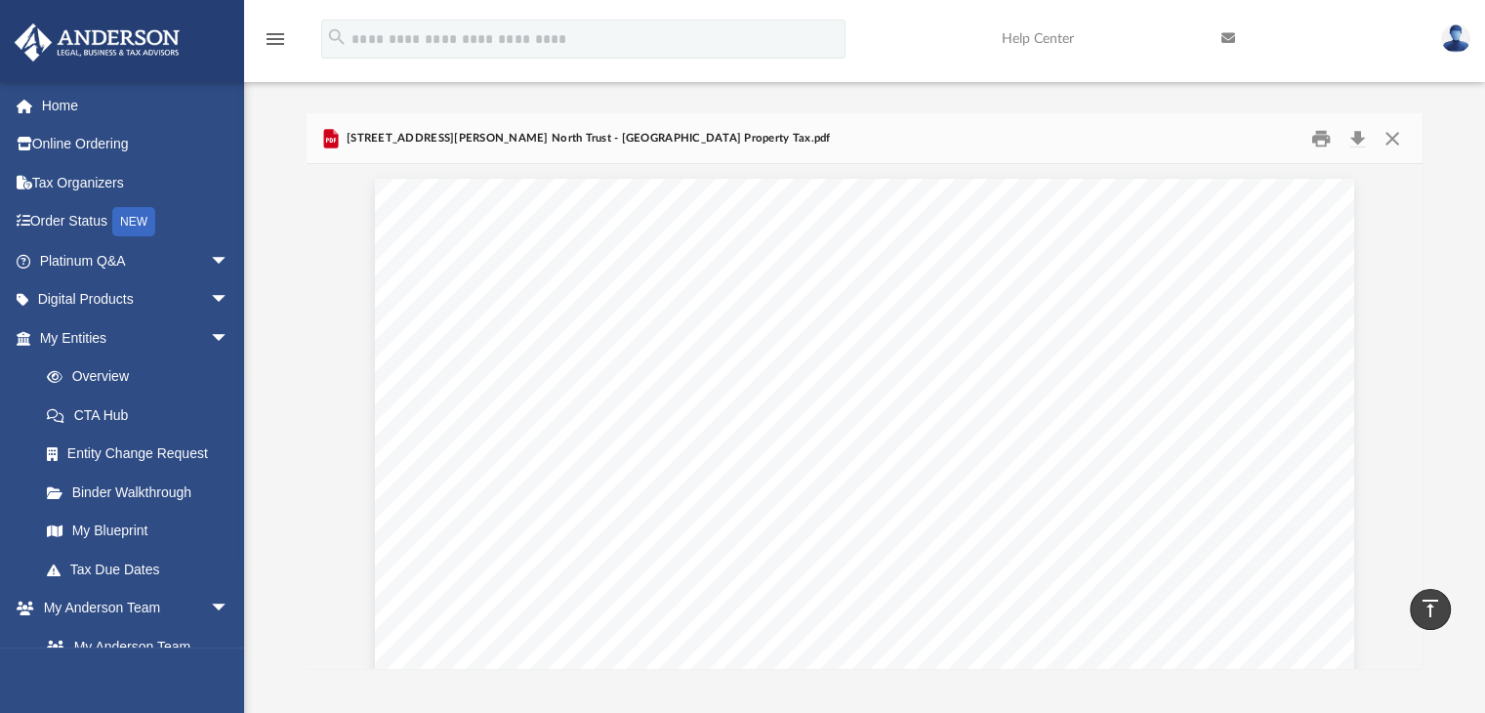
scroll to position [0, 0]
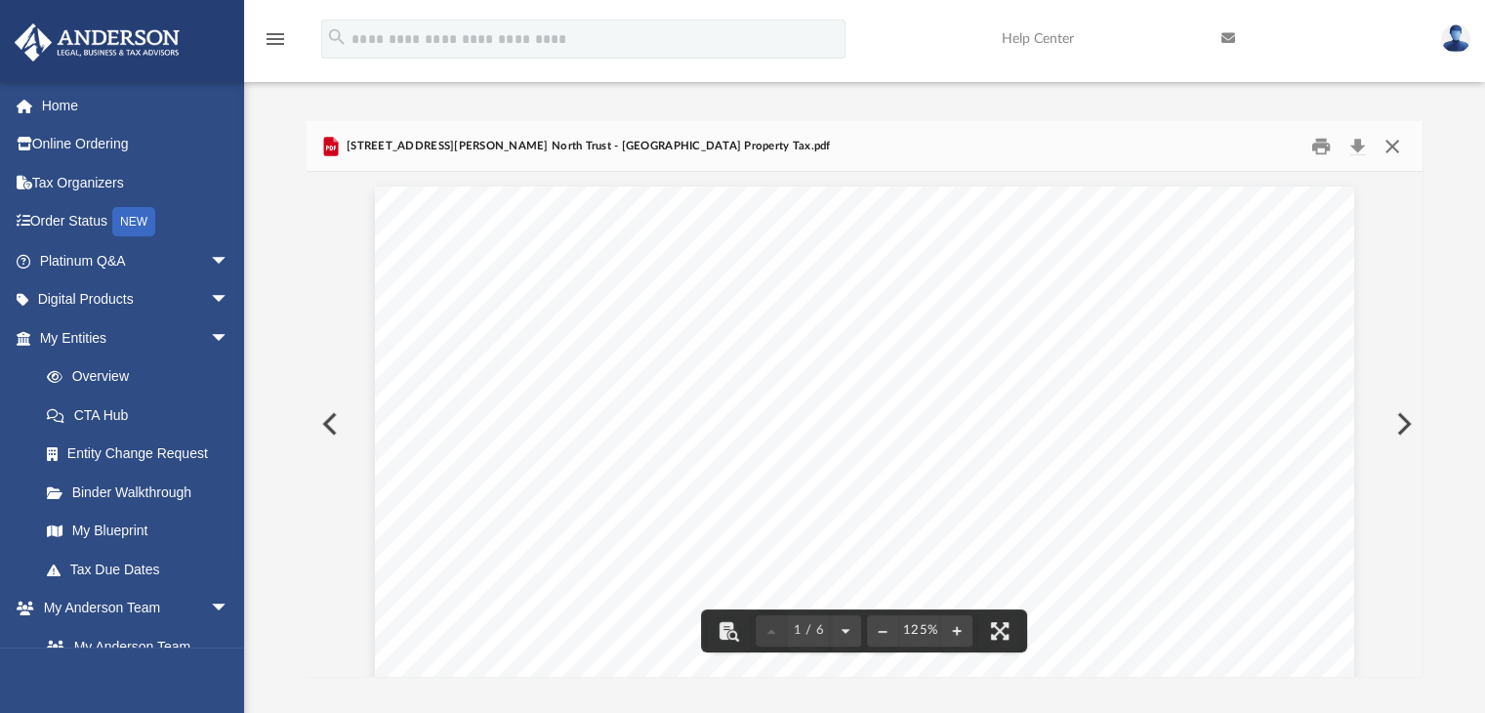
click at [1390, 143] on button "Close" at bounding box center [1392, 146] width 35 height 30
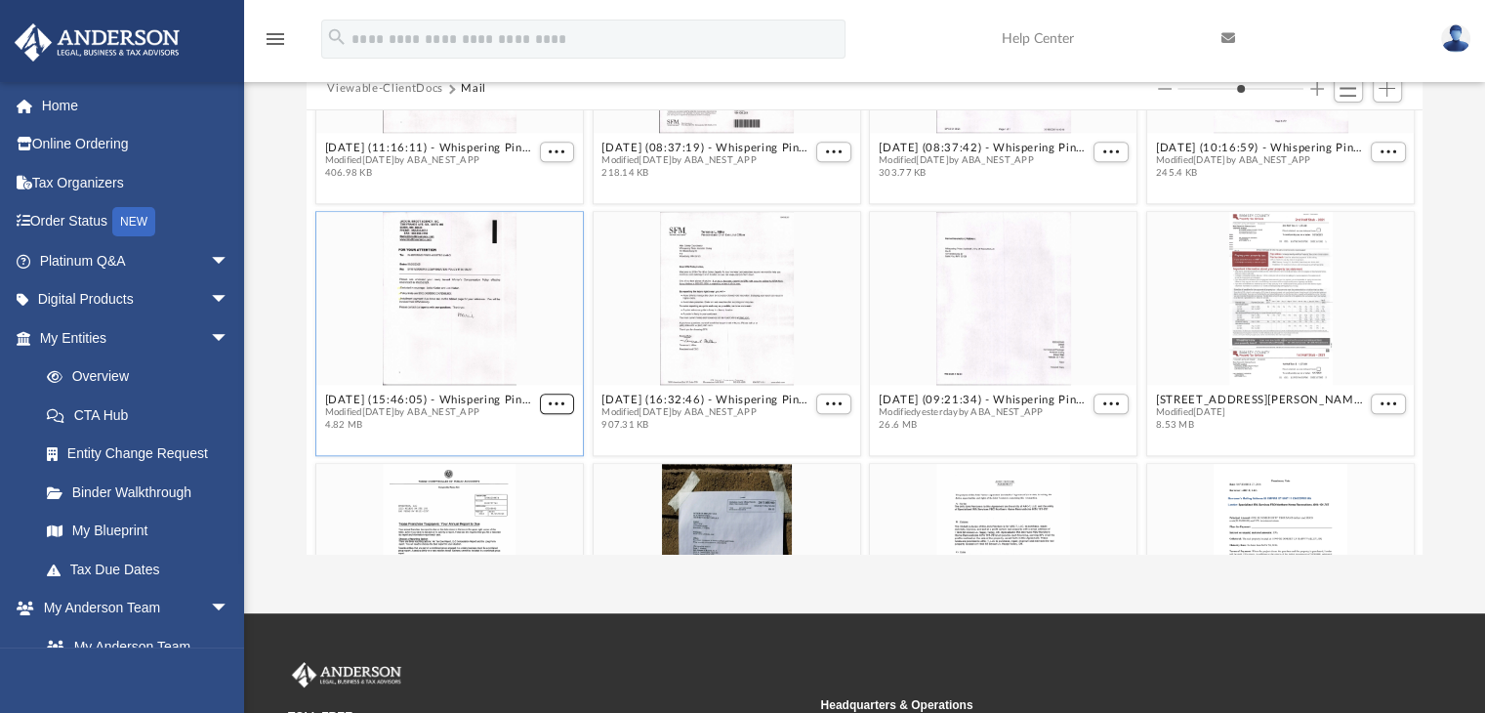
scroll to position [124, 0]
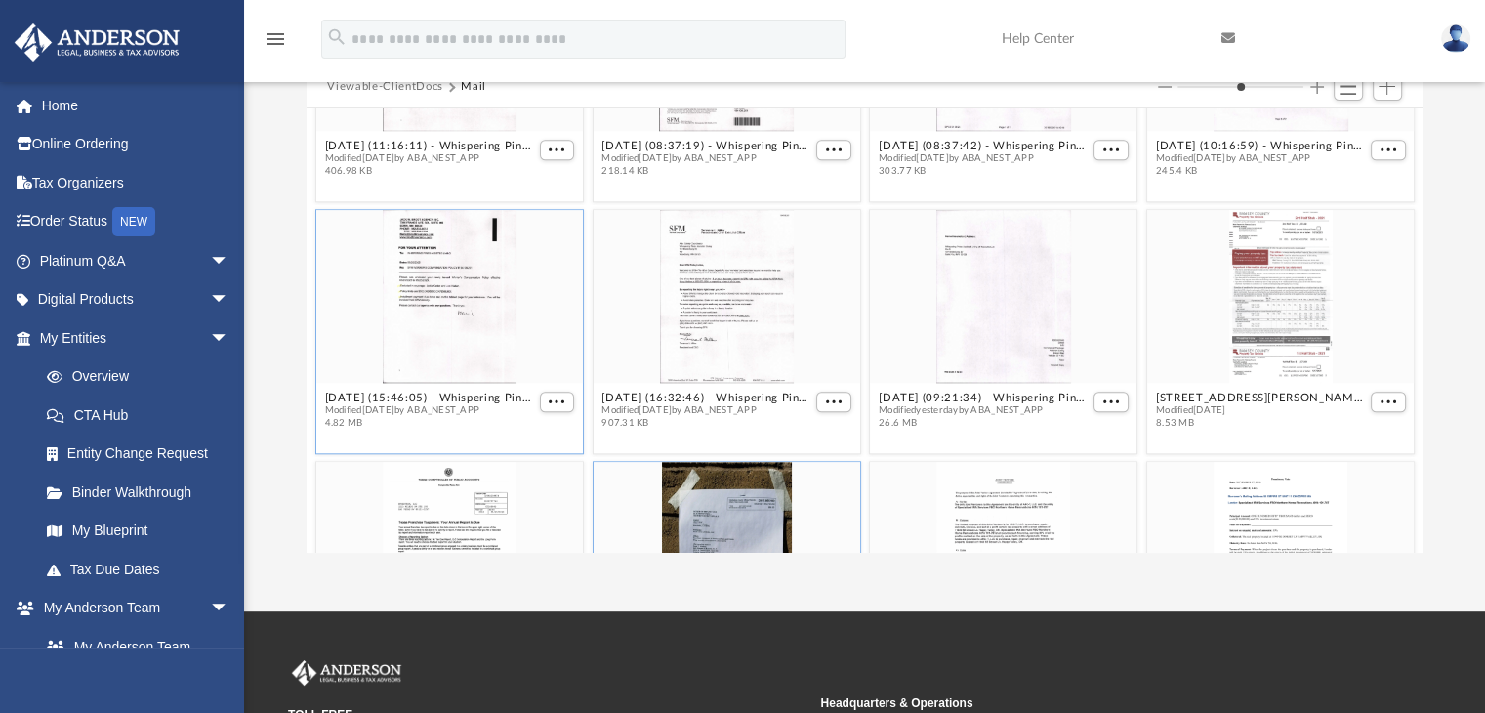
click at [738, 509] on div "grid" at bounding box center [726, 548] width 267 height 173
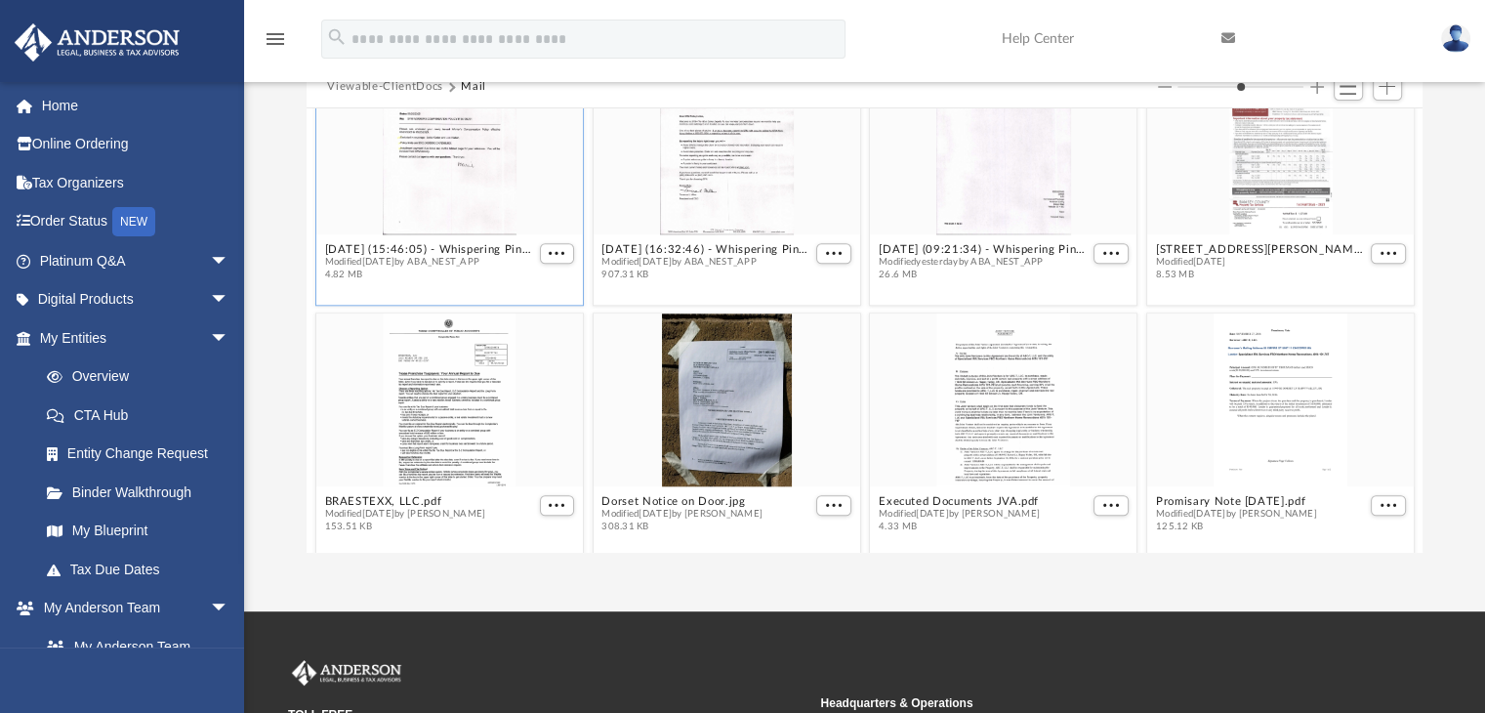
scroll to position [2084, 0]
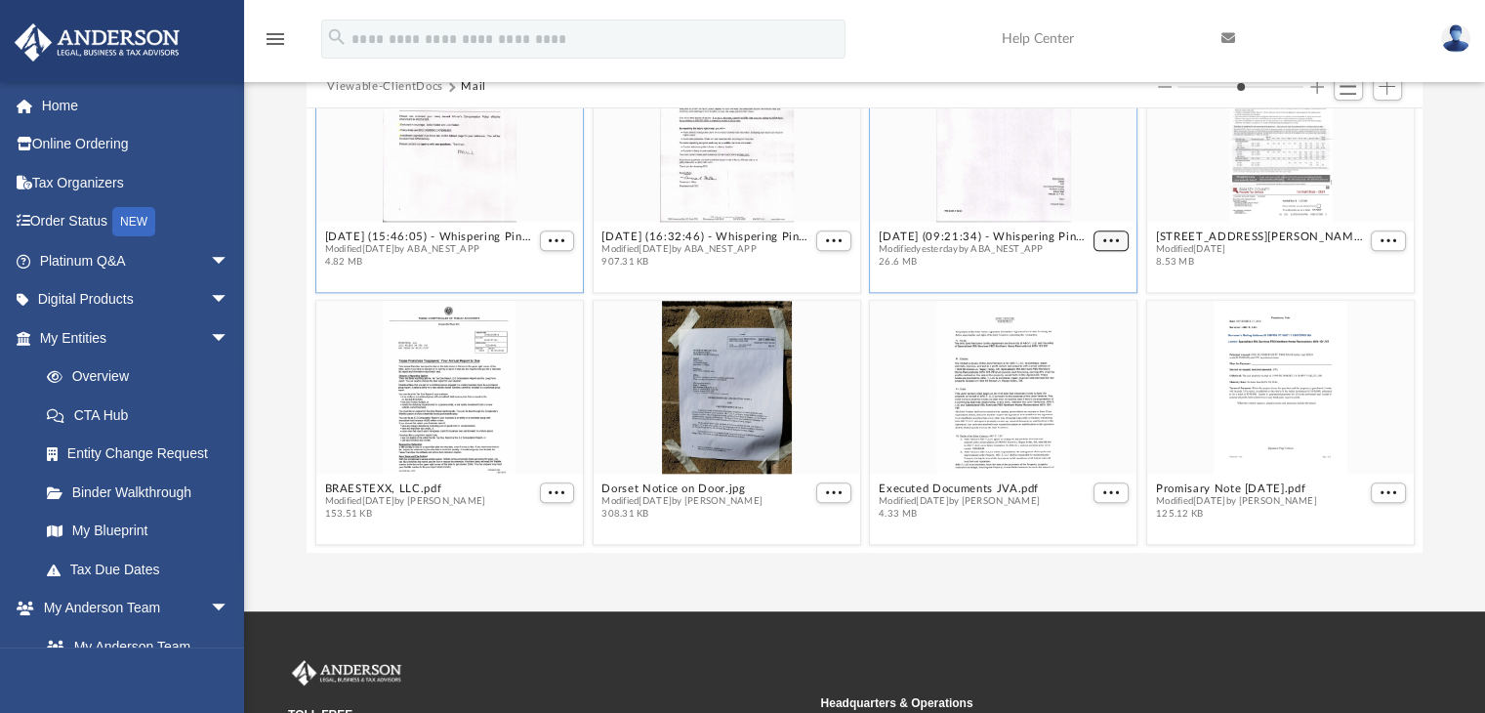
click at [1102, 235] on span "More options" at bounding box center [1110, 240] width 16 height 10
click at [1074, 276] on li "Preview" at bounding box center [1077, 274] width 57 height 21
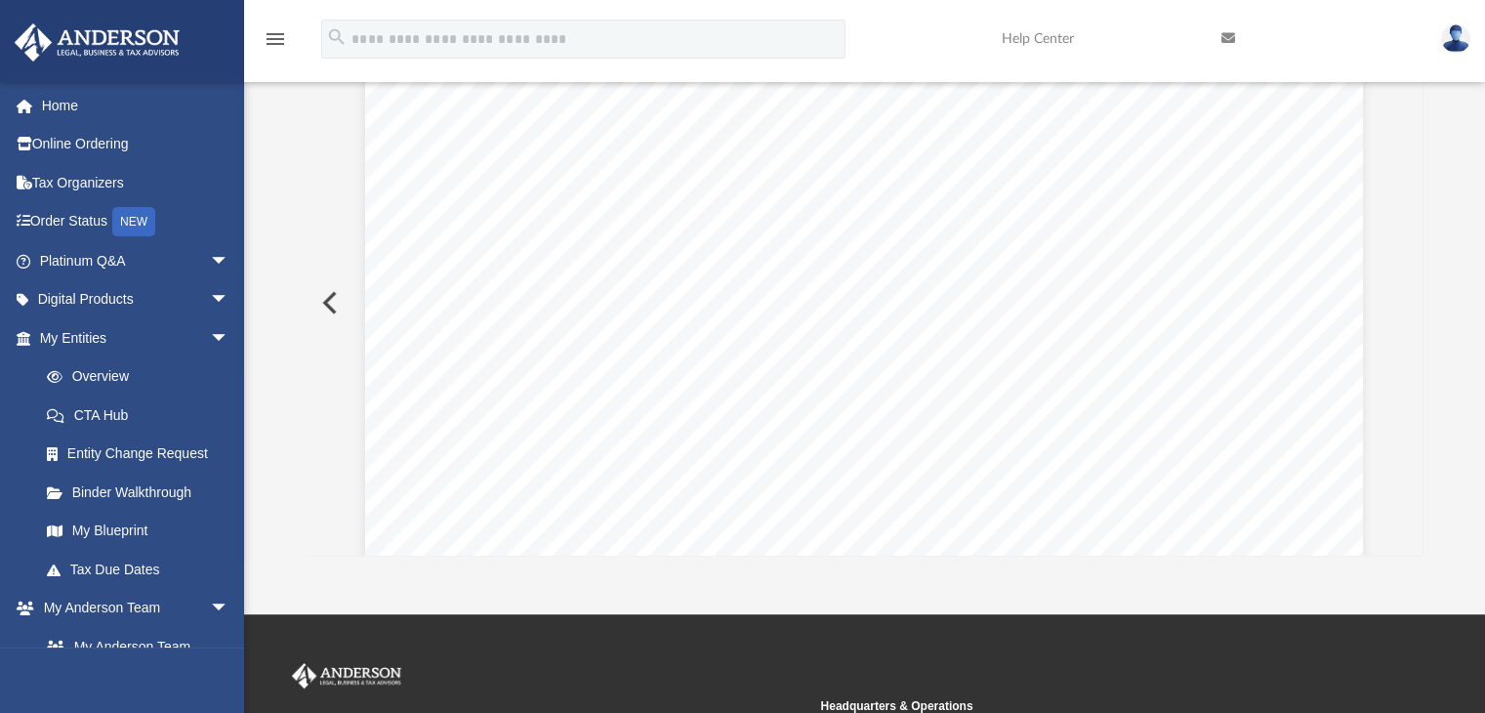
scroll to position [21358, 0]
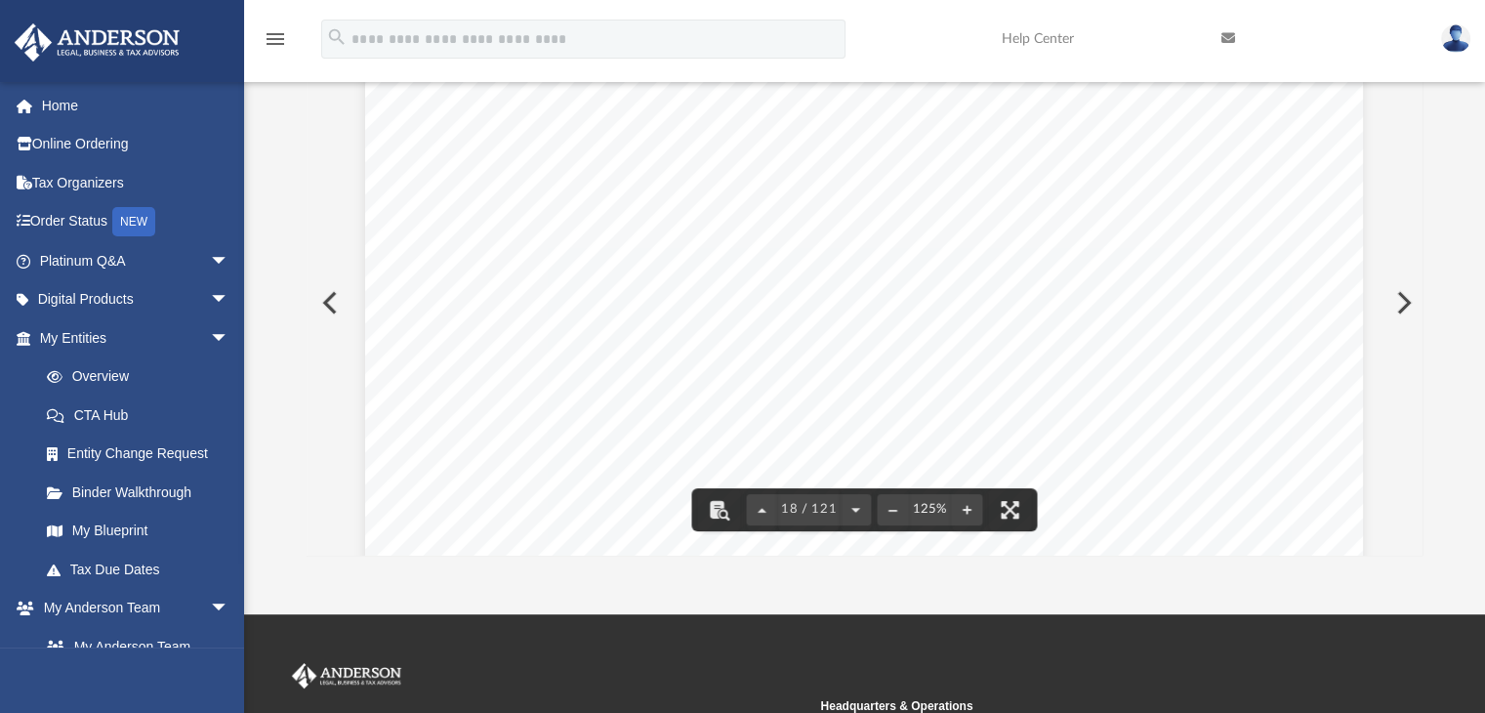
click at [338, 303] on button "Preview" at bounding box center [328, 302] width 43 height 55
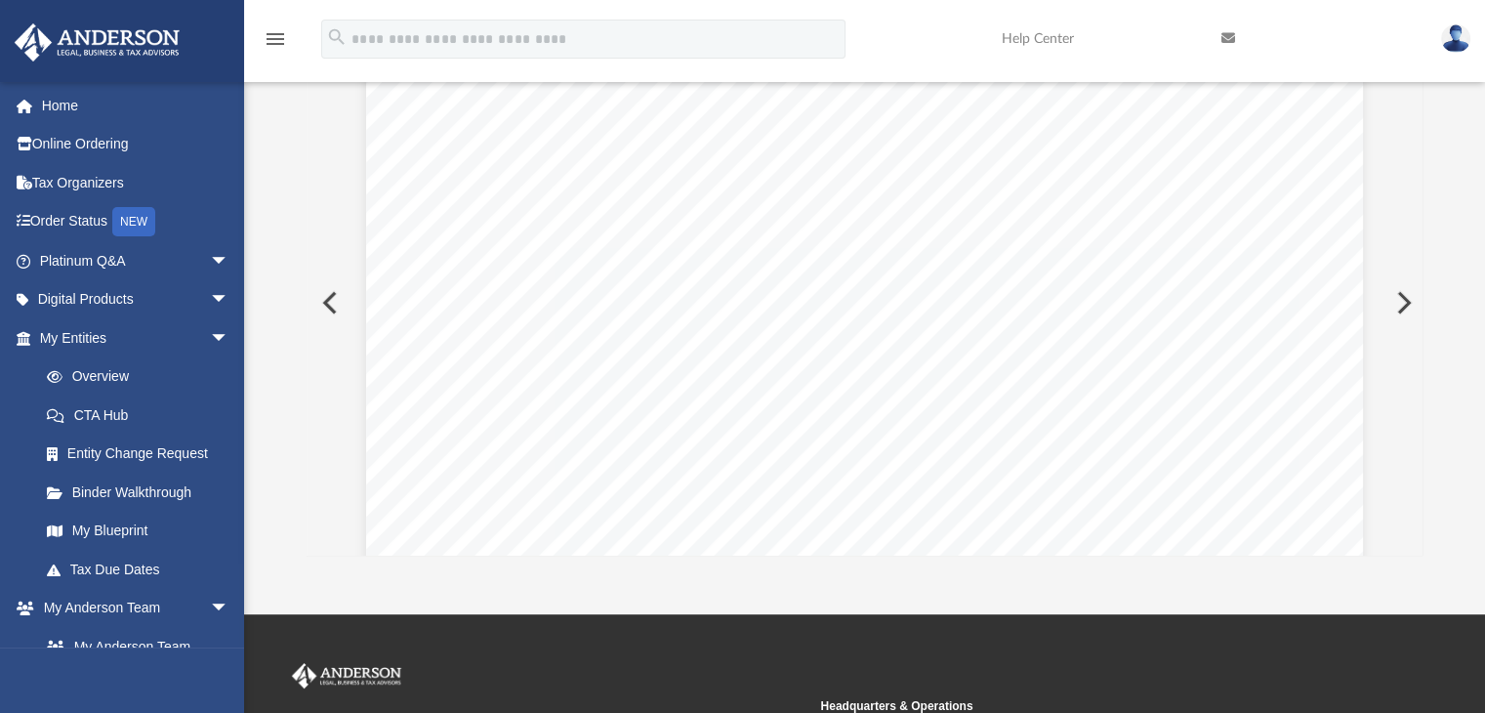
scroll to position [1312, 0]
click at [338, 303] on button "Preview" at bounding box center [328, 302] width 43 height 55
click at [331, 302] on button "Preview" at bounding box center [328, 302] width 43 height 55
click at [331, 301] on button "Preview" at bounding box center [328, 302] width 43 height 55
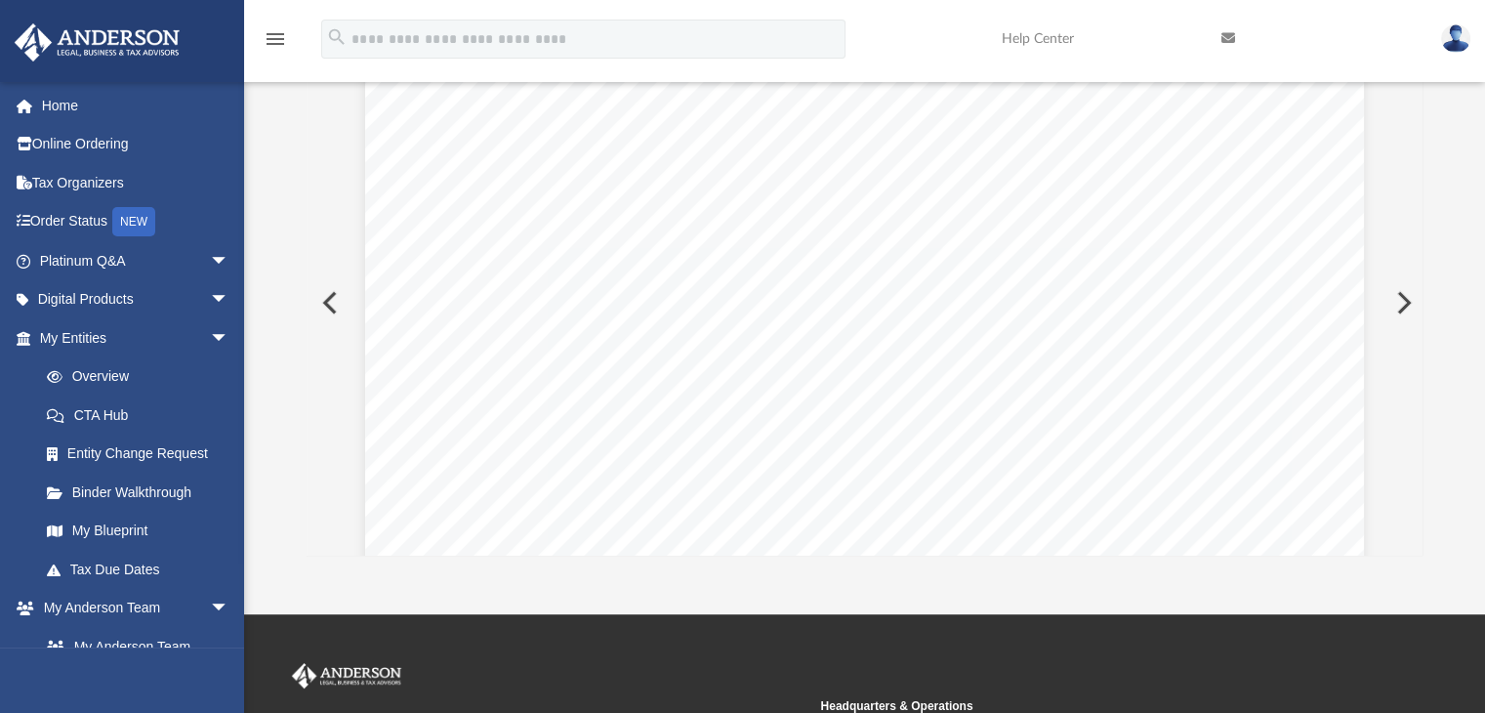
click at [331, 300] on button "Preview" at bounding box center [328, 302] width 43 height 55
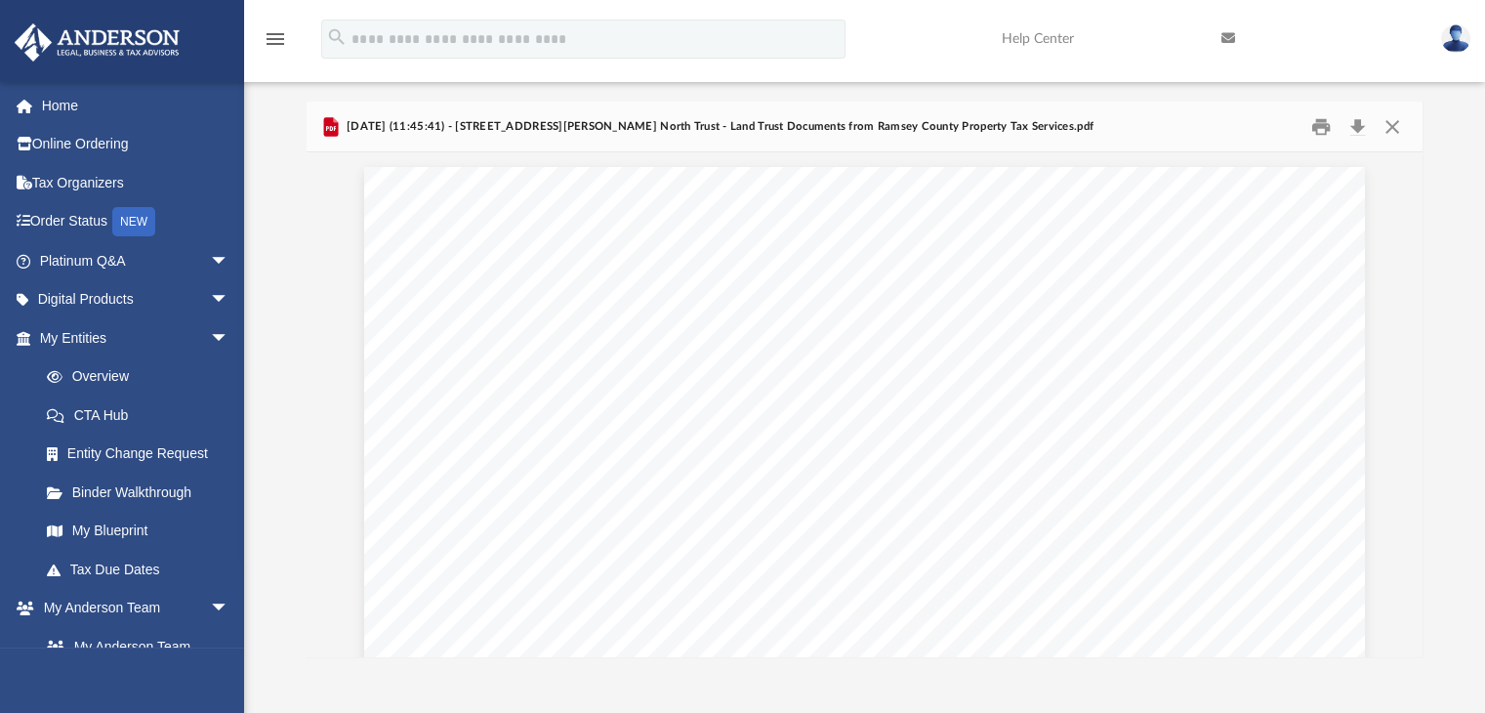
scroll to position [0, 0]
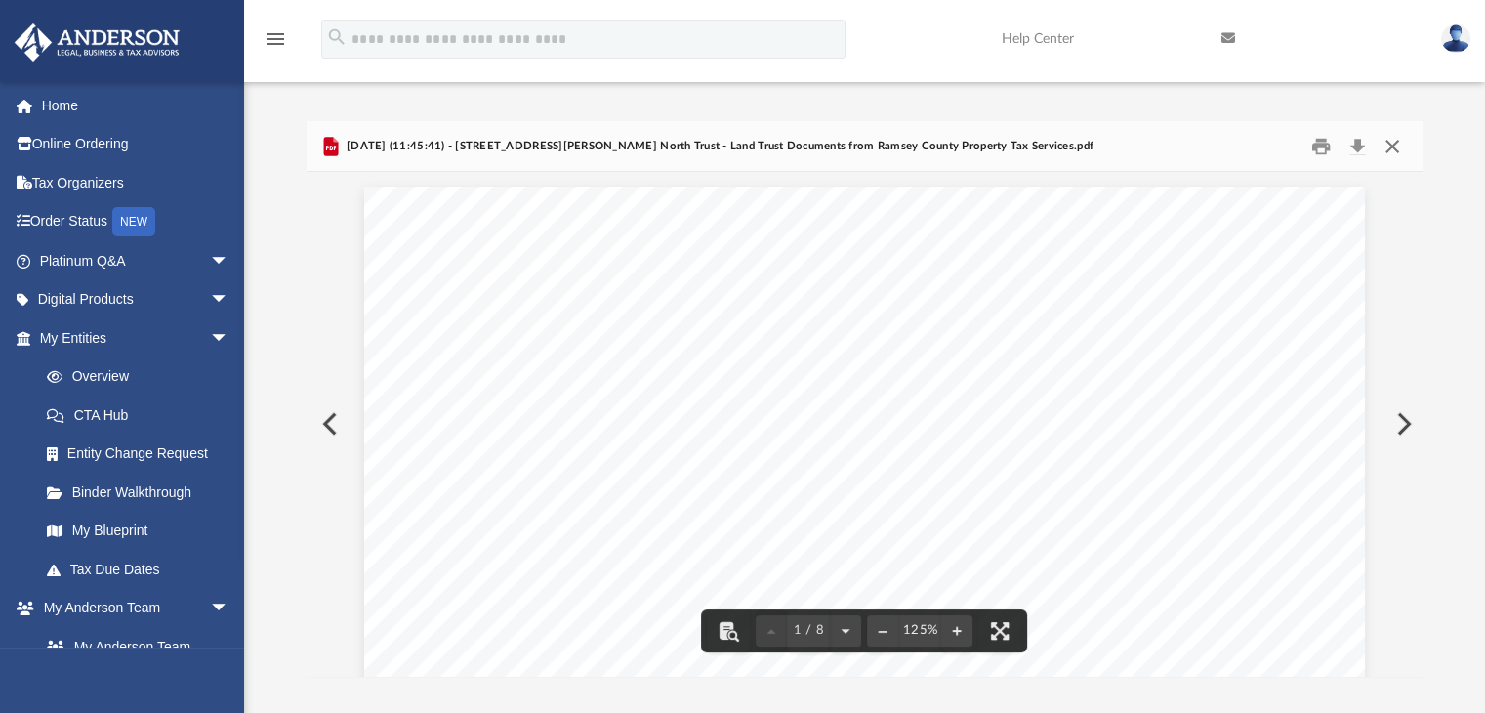
click at [1387, 149] on button "Close" at bounding box center [1392, 146] width 35 height 30
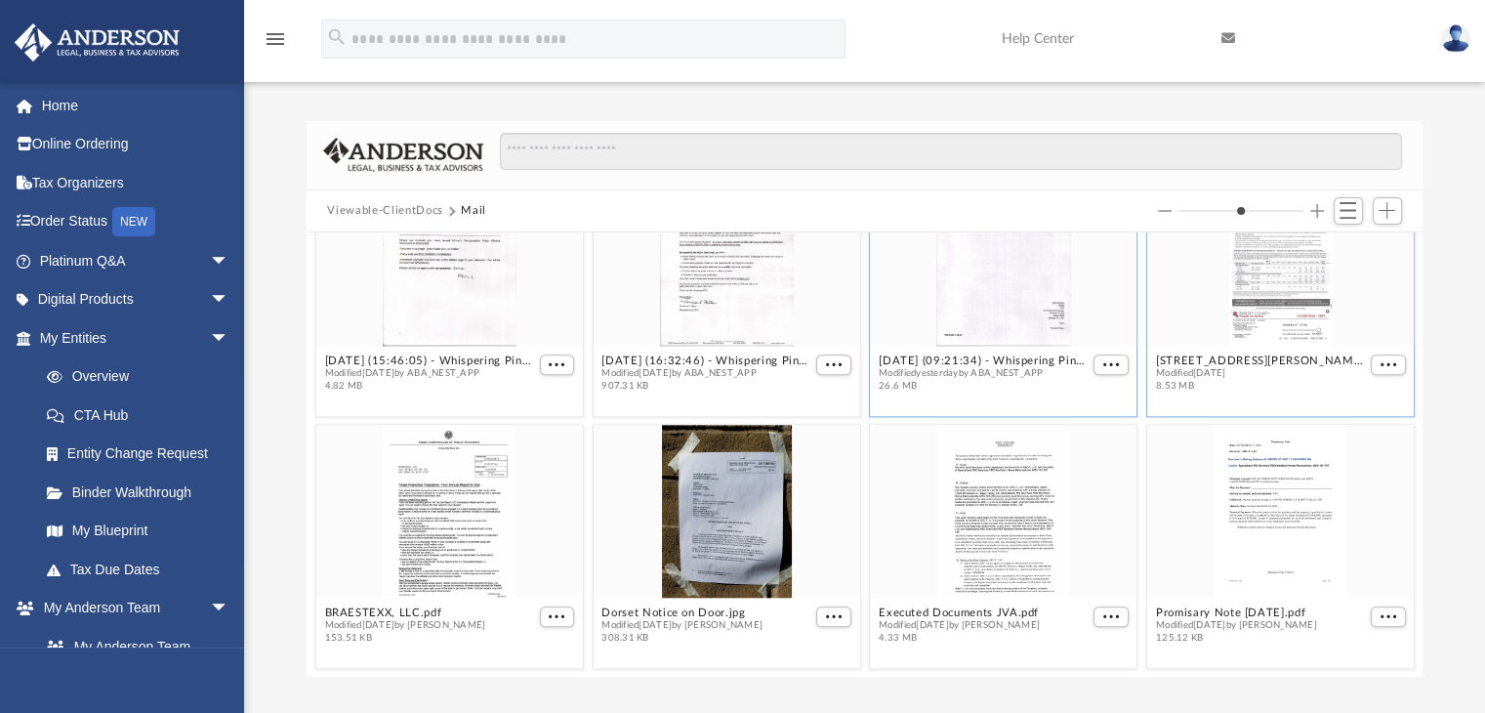
click at [1250, 264] on div "grid" at bounding box center [1280, 259] width 267 height 173
click at [1380, 359] on span "More options" at bounding box center [1388, 364] width 16 height 10
click at [1349, 395] on li "Preview" at bounding box center [1350, 399] width 57 height 21
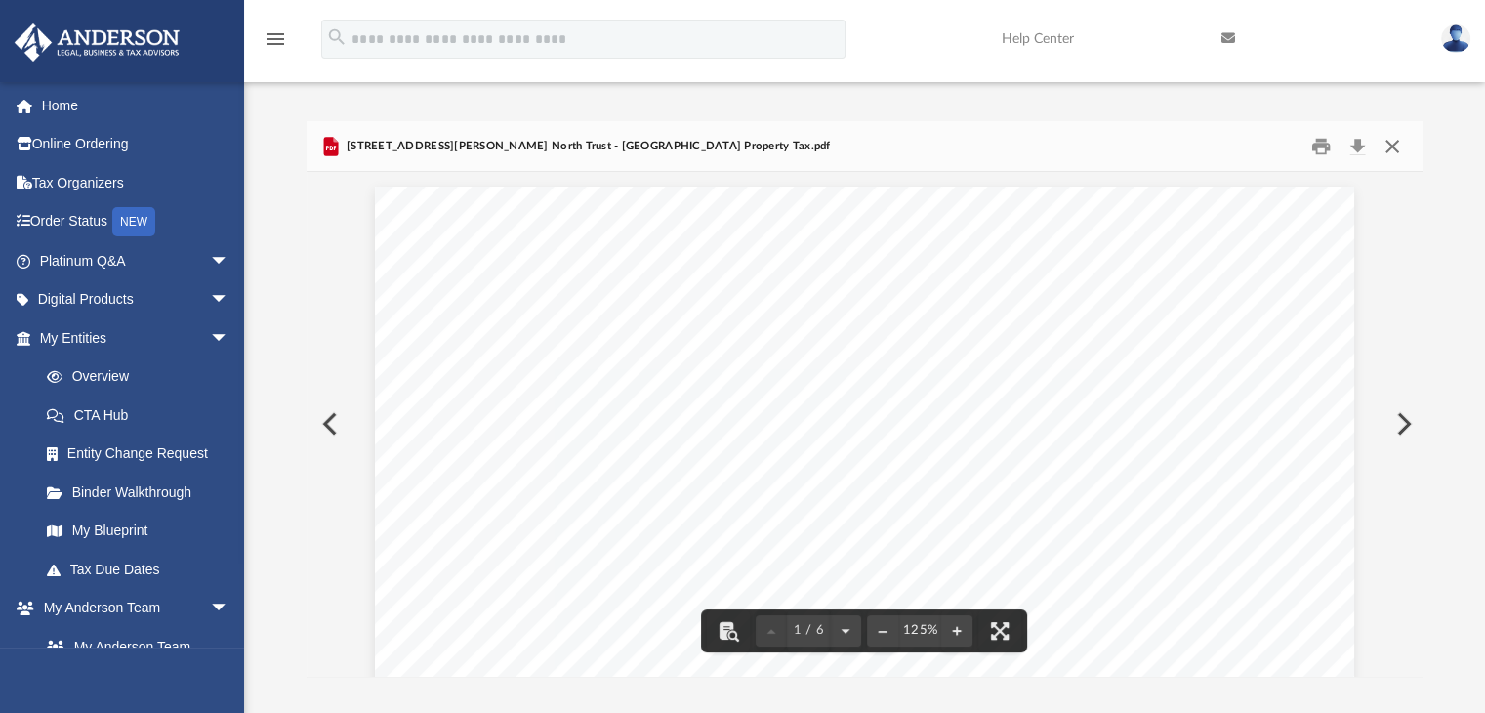
click at [1387, 149] on button "Close" at bounding box center [1392, 146] width 35 height 30
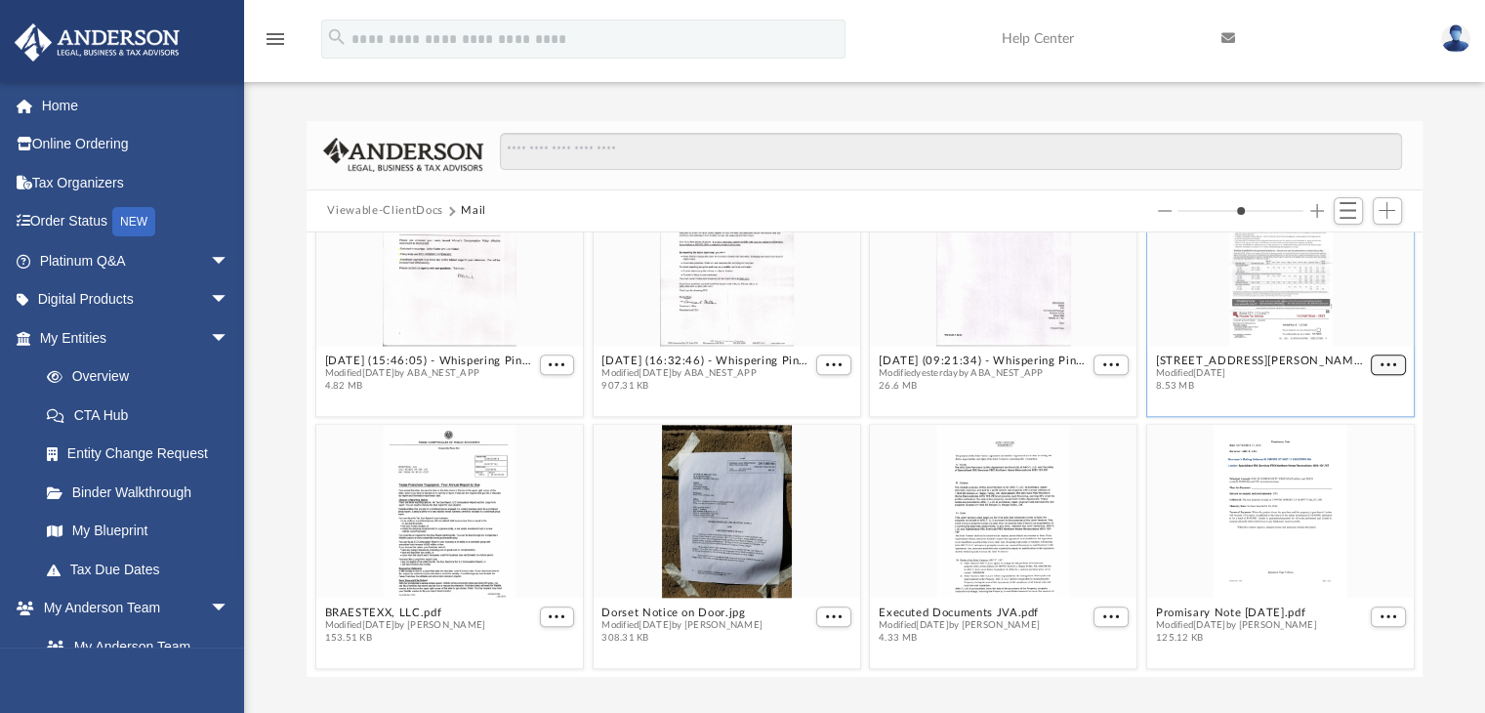
click at [1380, 366] on span "More options" at bounding box center [1388, 364] width 16 height 10
drag, startPoint x: 1375, startPoint y: 362, endPoint x: 1204, endPoint y: 389, distance: 172.9
click at [1204, 389] on span "8.53 MB" at bounding box center [1260, 386] width 211 height 13
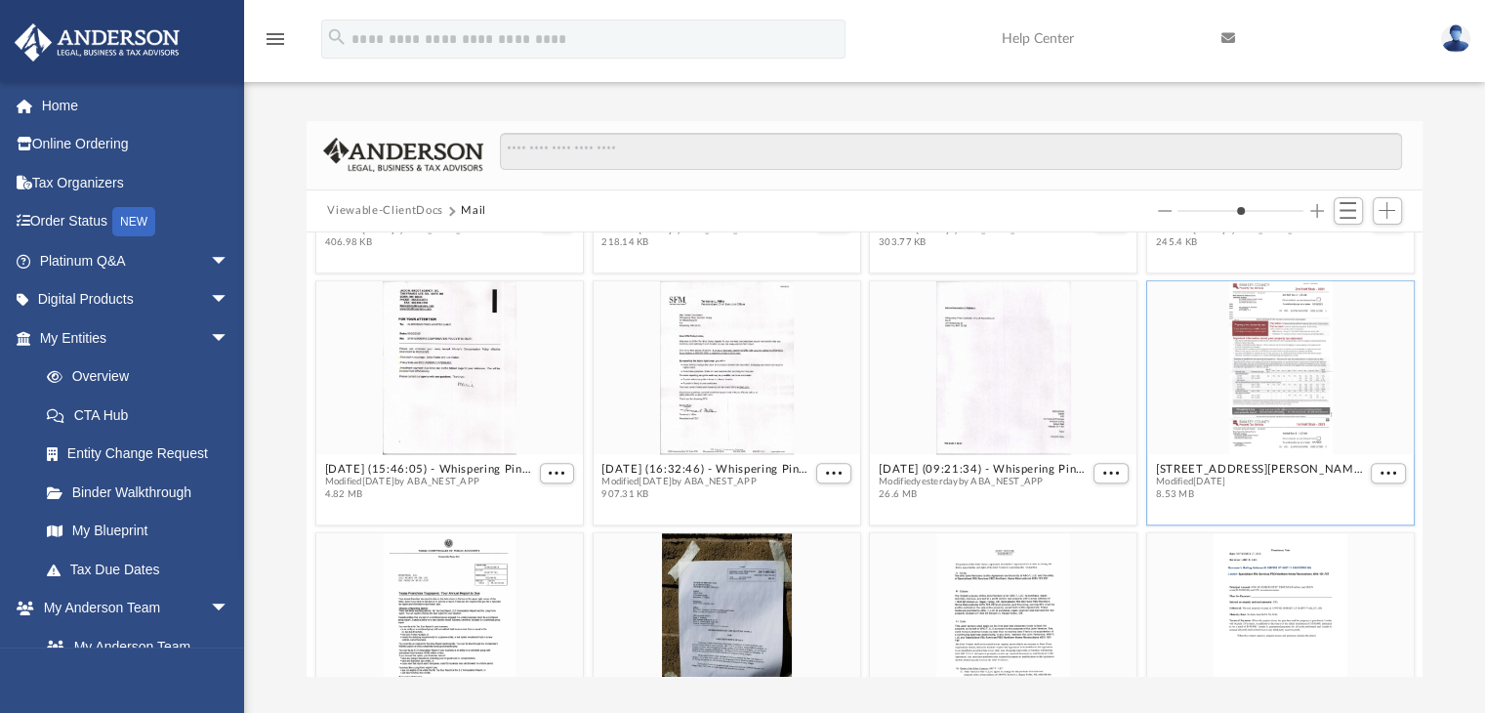
scroll to position [1967, 0]
